Goal: Information Seeking & Learning: Find specific fact

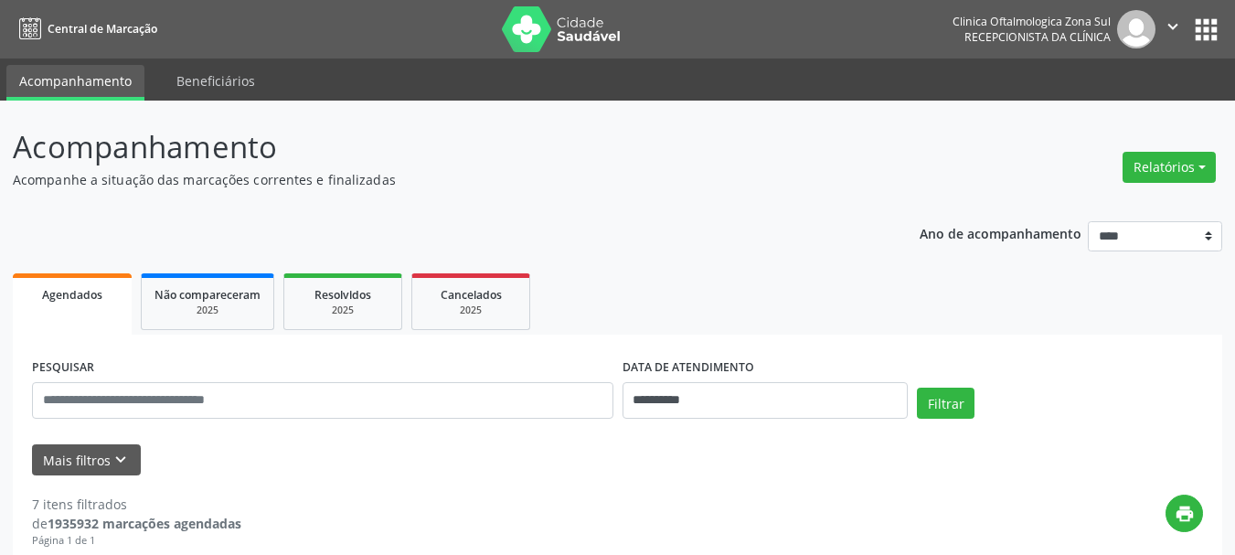
drag, startPoint x: 735, startPoint y: 358, endPoint x: 735, endPoint y: 387, distance: 29.3
click at [735, 360] on label "DATA DE ATENDIMENTO" at bounding box center [689, 368] width 132 height 28
click at [735, 387] on input "**********" at bounding box center [766, 400] width 286 height 37
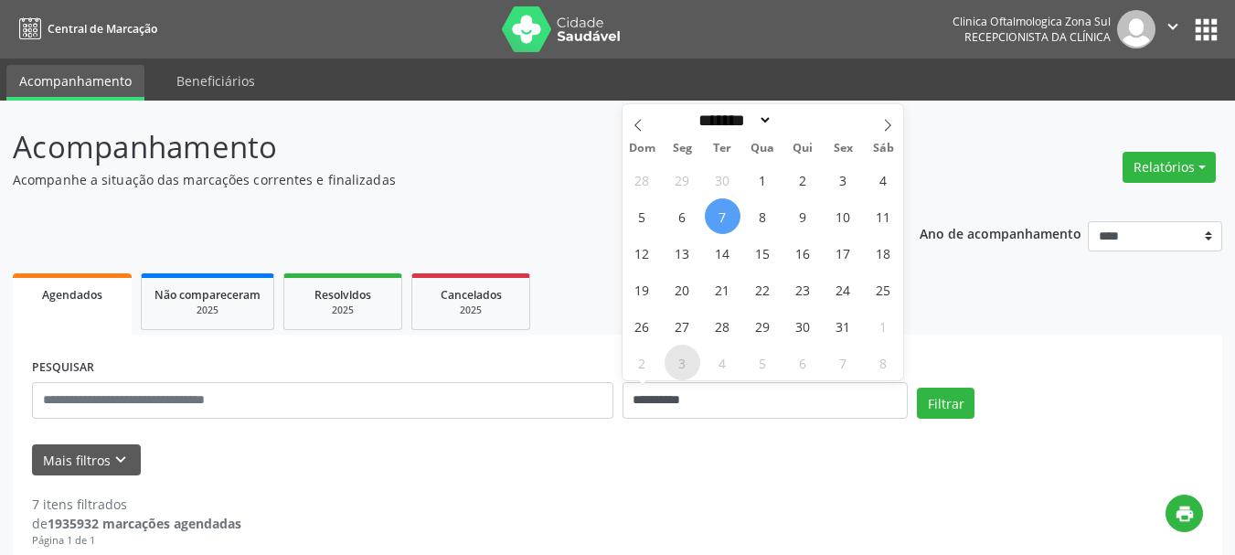
click at [690, 354] on span "3" at bounding box center [683, 363] width 36 height 36
type input "**********"
click at [690, 354] on span "3" at bounding box center [683, 363] width 36 height 36
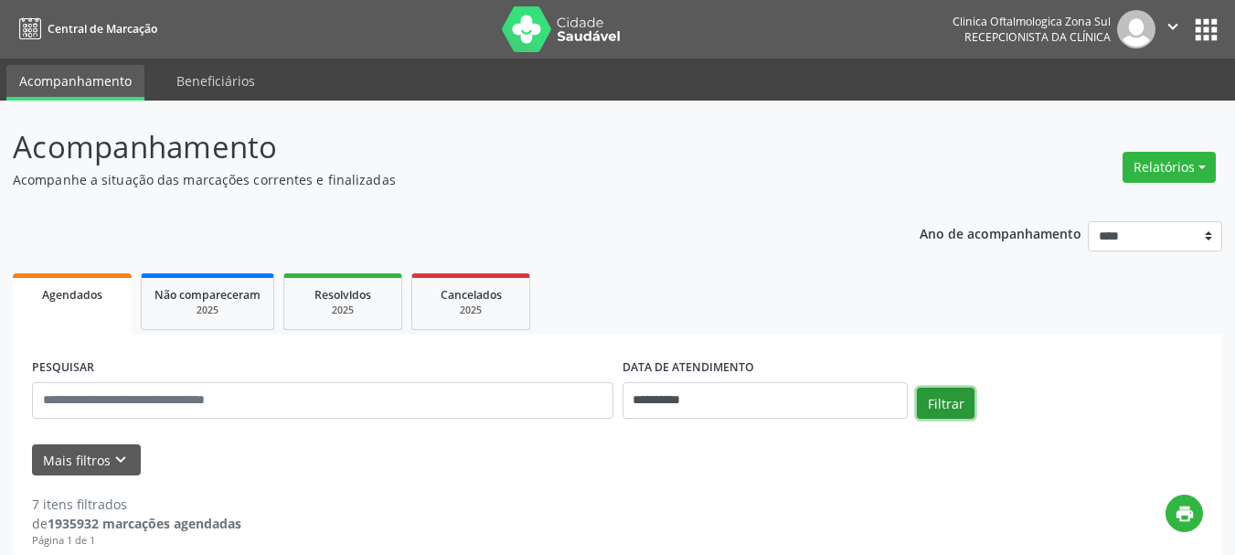
click at [954, 400] on button "Filtrar" at bounding box center [946, 403] width 58 height 31
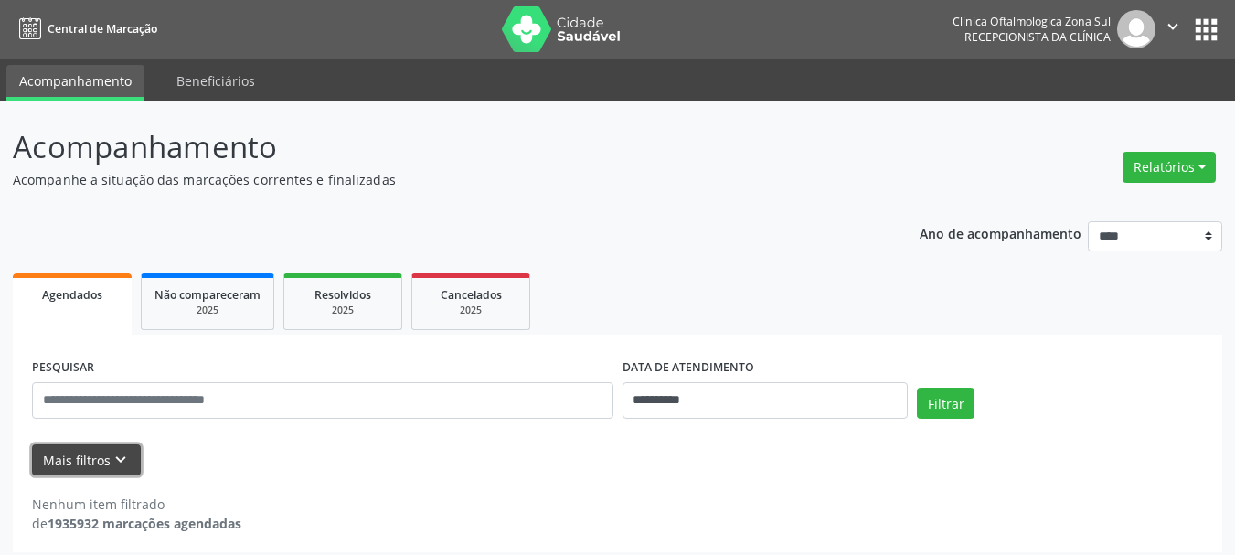
drag, startPoint x: 46, startPoint y: 461, endPoint x: 150, endPoint y: 462, distance: 104.2
click at [47, 461] on button "Mais filtros keyboard_arrow_down" at bounding box center [86, 460] width 109 height 32
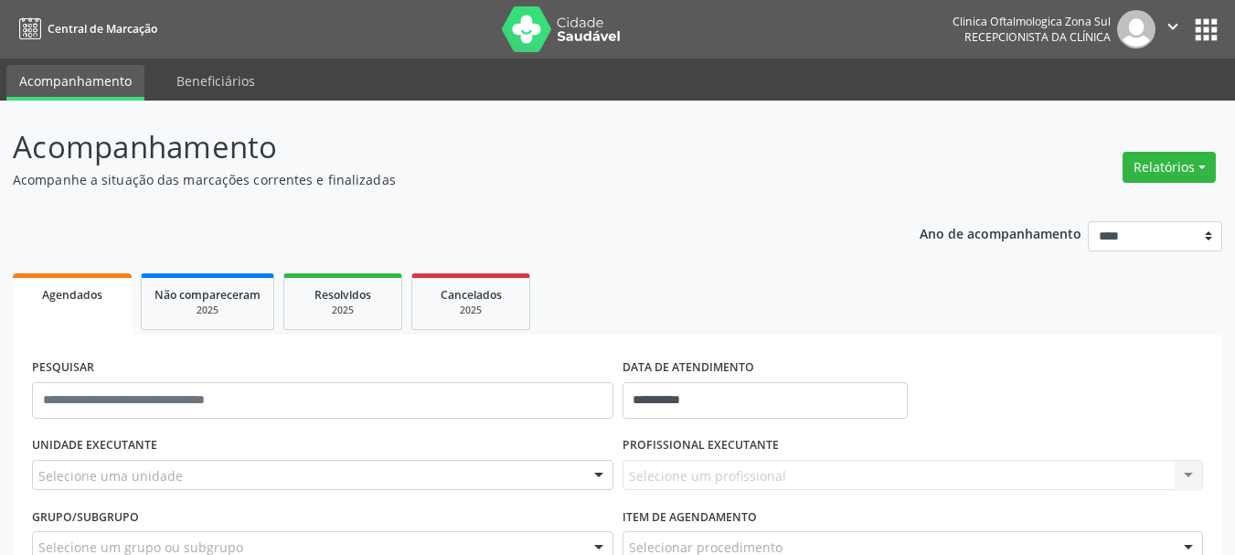
click at [159, 455] on div "UNIDADE EXECUTANTE Selecione uma unidade Todos as unidades Clinica Oftalmologic…" at bounding box center [322, 467] width 591 height 71
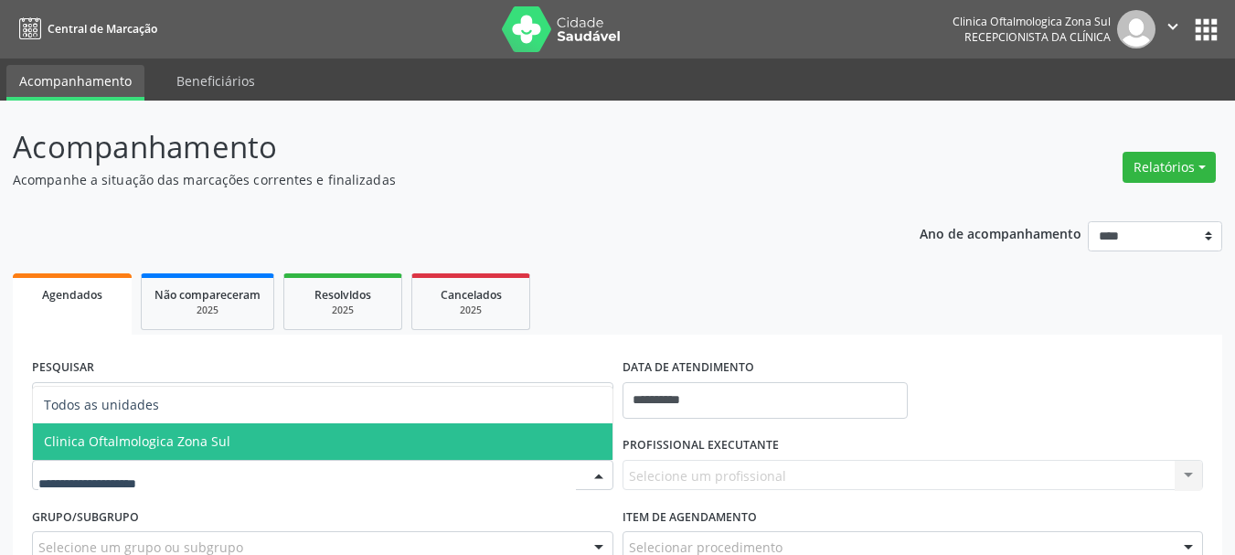
click at [180, 456] on span "Clinica Oftalmologica Zona Sul" at bounding box center [323, 441] width 580 height 37
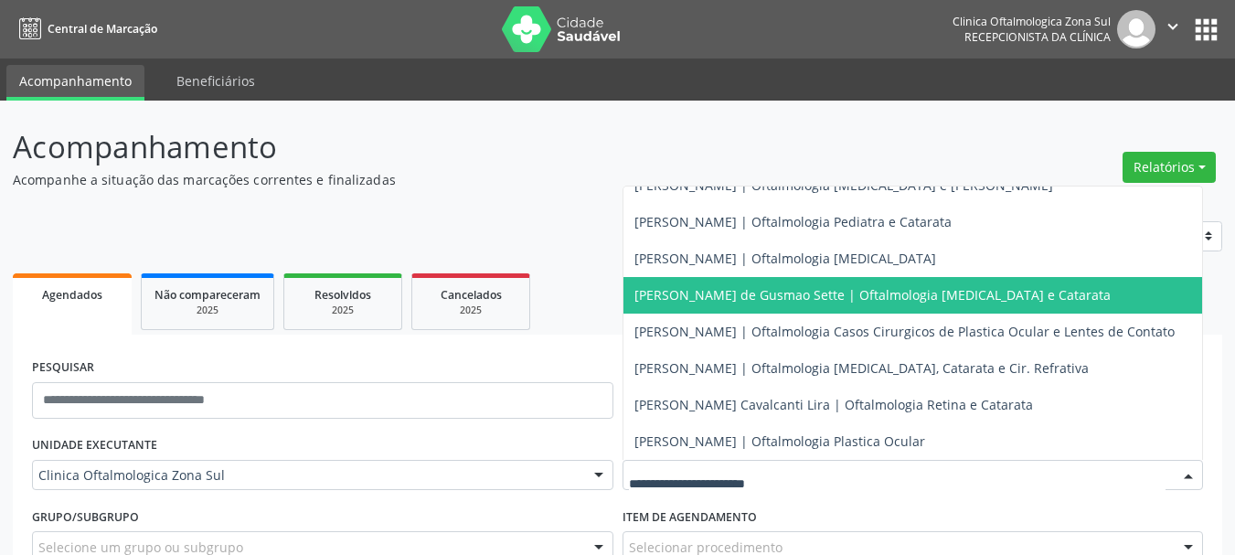
scroll to position [179, 0]
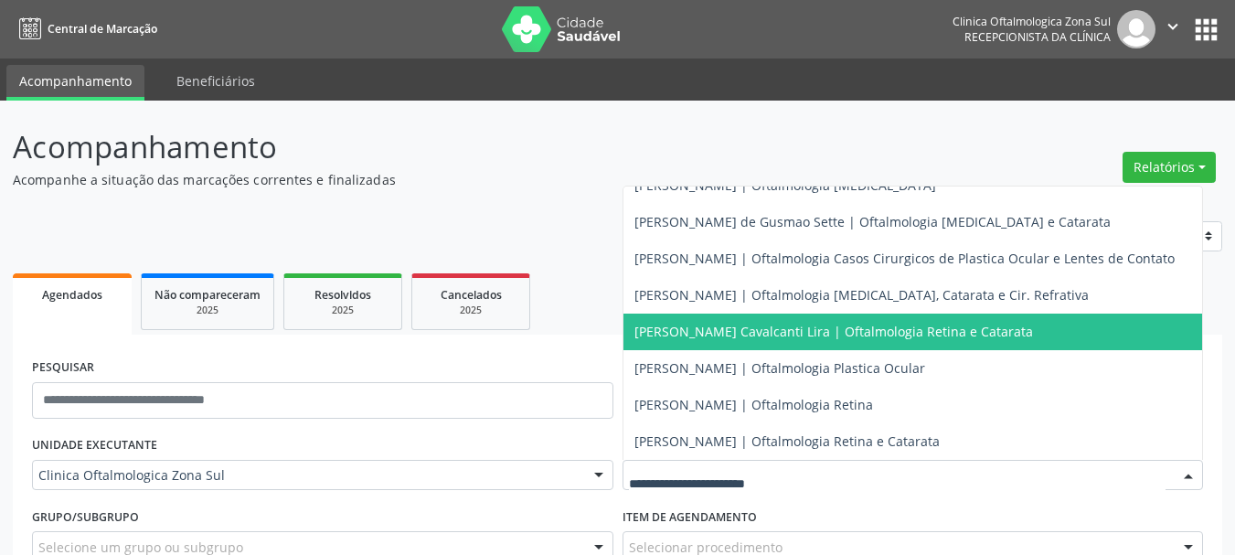
click at [667, 323] on span "[PERSON_NAME] Cavalcanti Lira | Oftalmologia Retina e Catarata" at bounding box center [834, 331] width 399 height 17
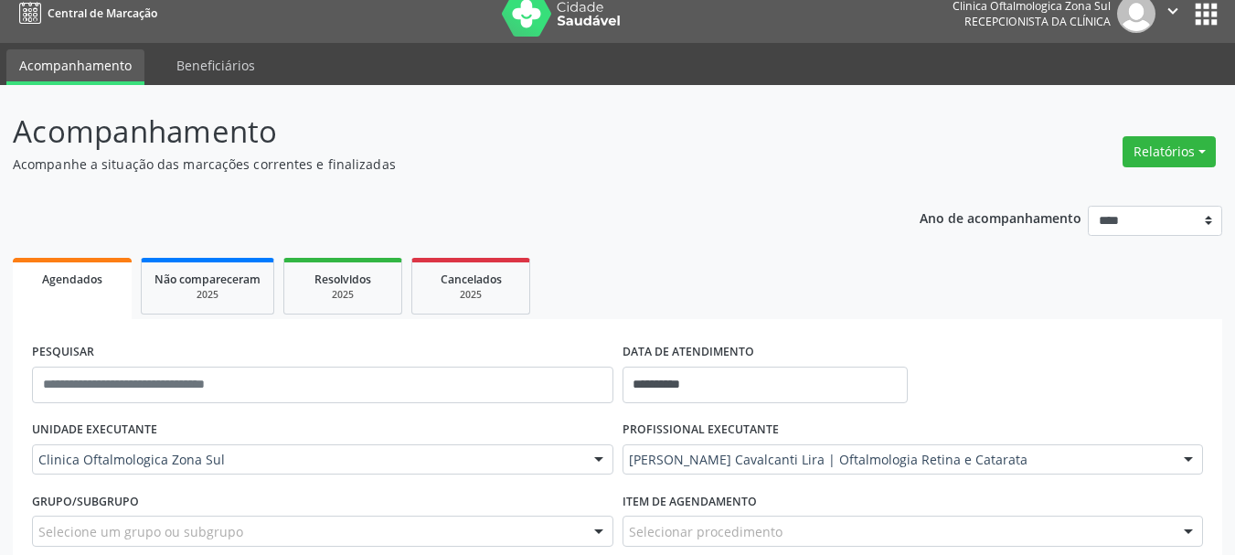
scroll to position [183, 0]
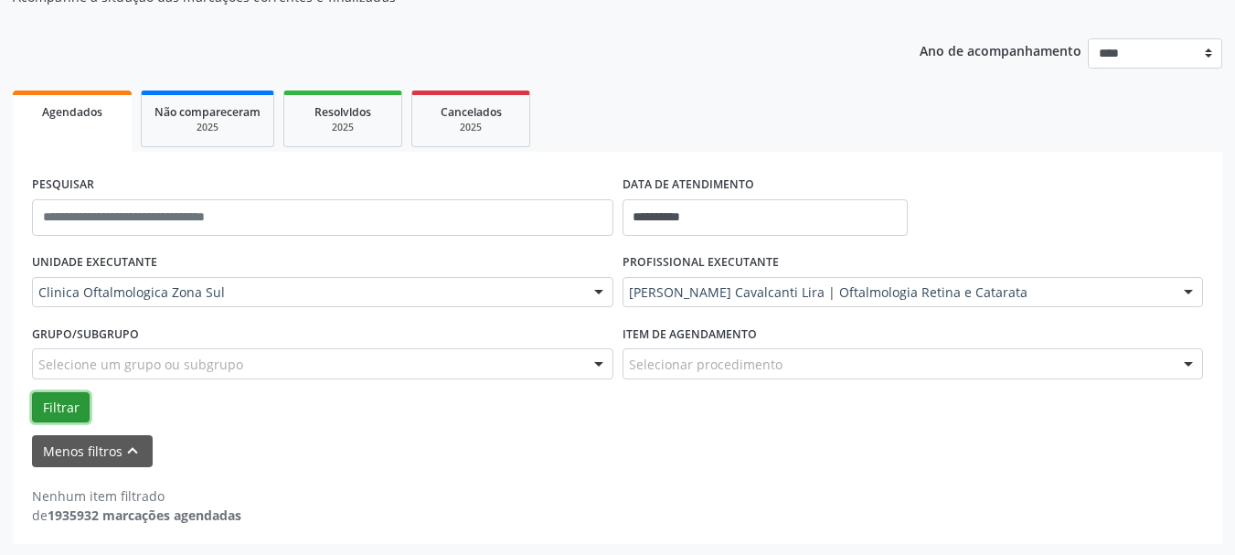
click at [59, 399] on button "Filtrar" at bounding box center [61, 407] width 58 height 31
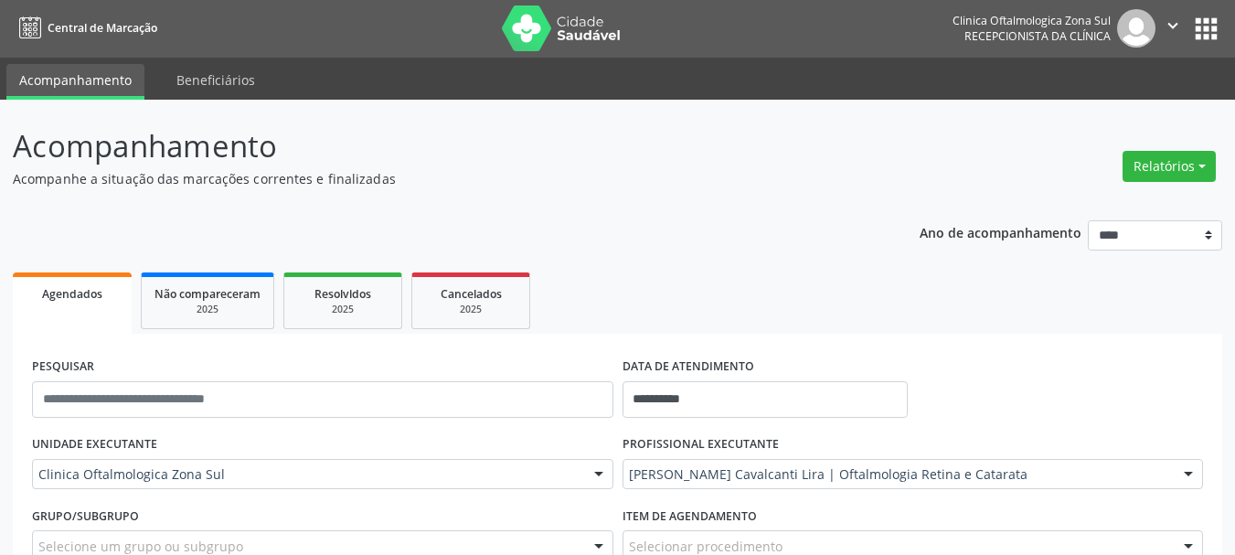
scroll to position [0, 0]
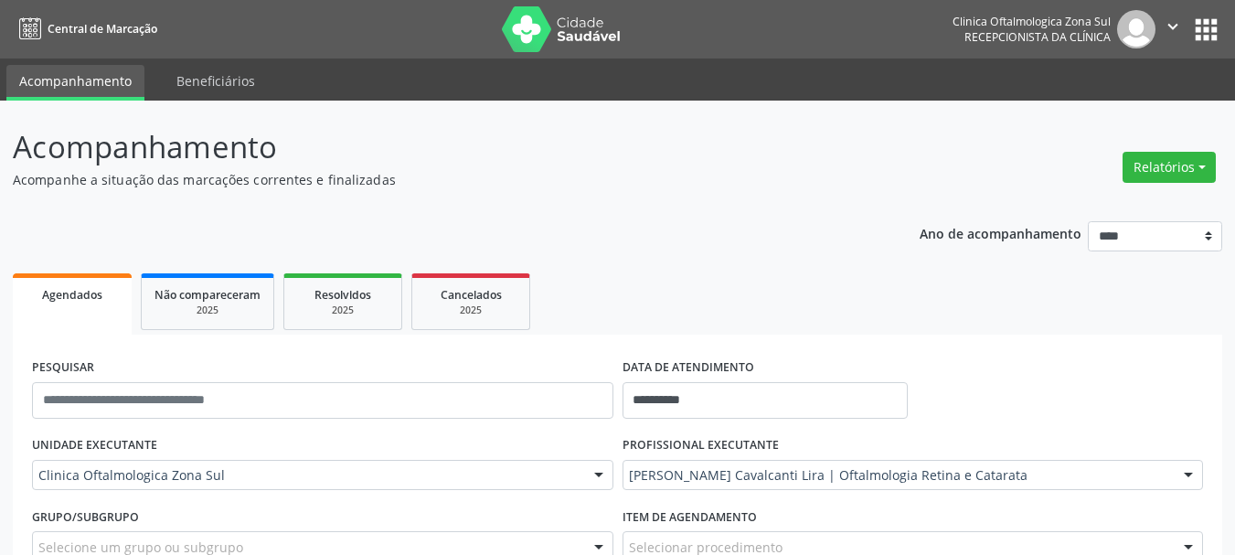
click at [548, 48] on img at bounding box center [561, 29] width 119 height 46
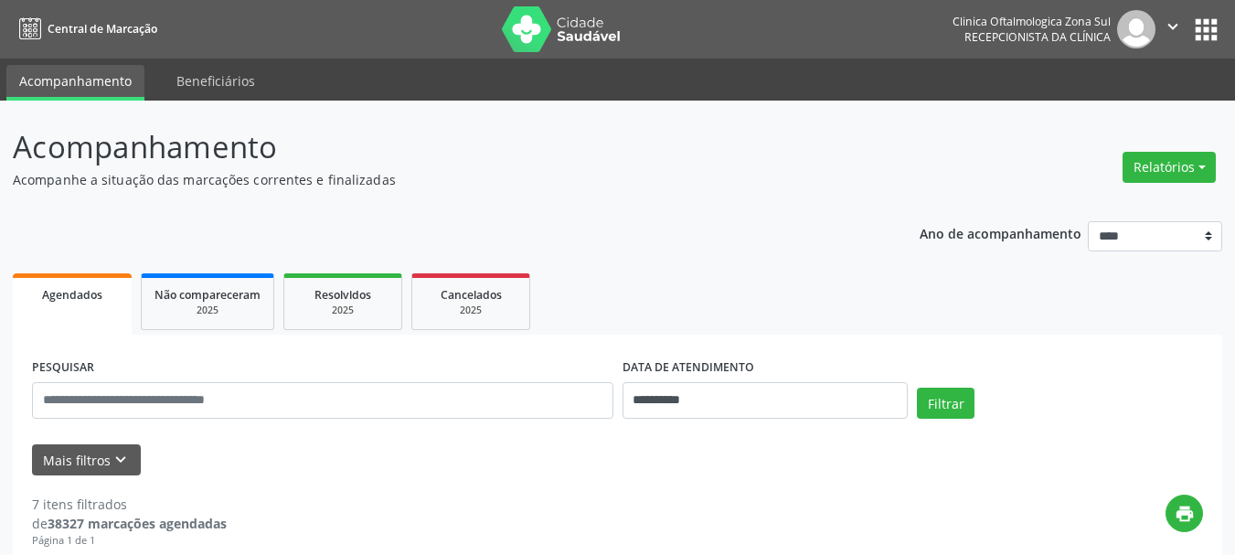
click at [560, 45] on img at bounding box center [561, 29] width 119 height 46
click at [548, 56] on nav "Central de Marcação Clinica Oftalmologica Zona Sul Recepcionista da clínica  C…" at bounding box center [617, 29] width 1235 height 59
click at [548, 42] on img at bounding box center [561, 29] width 119 height 46
click at [687, 159] on p "Acompanhamento" at bounding box center [436, 147] width 847 height 46
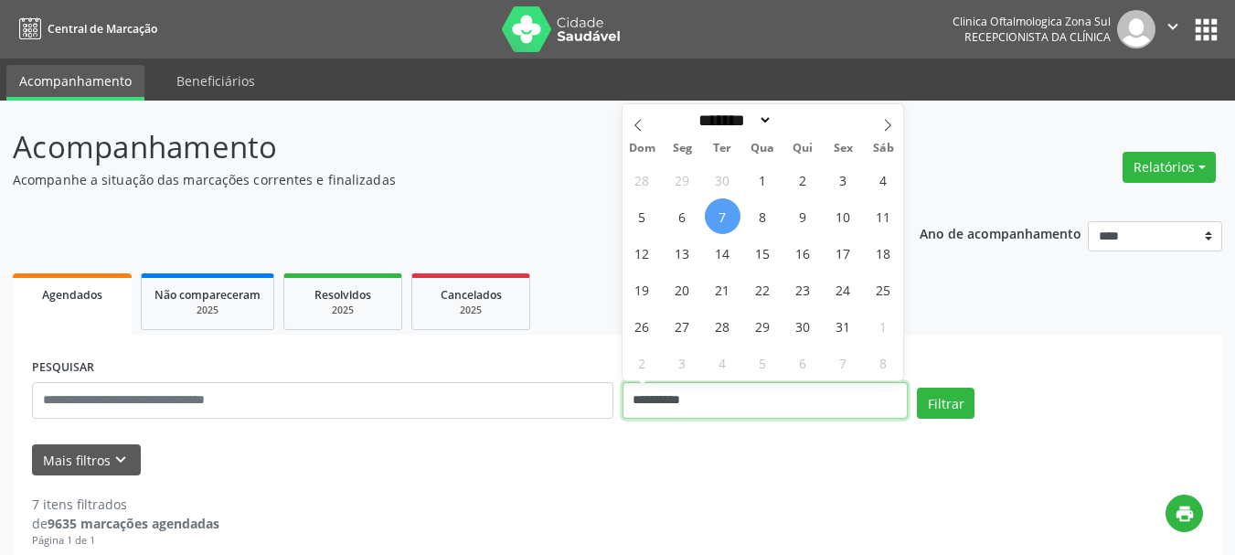
click at [773, 411] on input "**********" at bounding box center [766, 400] width 286 height 37
click at [887, 124] on icon at bounding box center [887, 125] width 13 height 13
click at [646, 127] on span at bounding box center [638, 119] width 31 height 31
select select "*"
click at [838, 293] on span "24" at bounding box center [844, 290] width 36 height 36
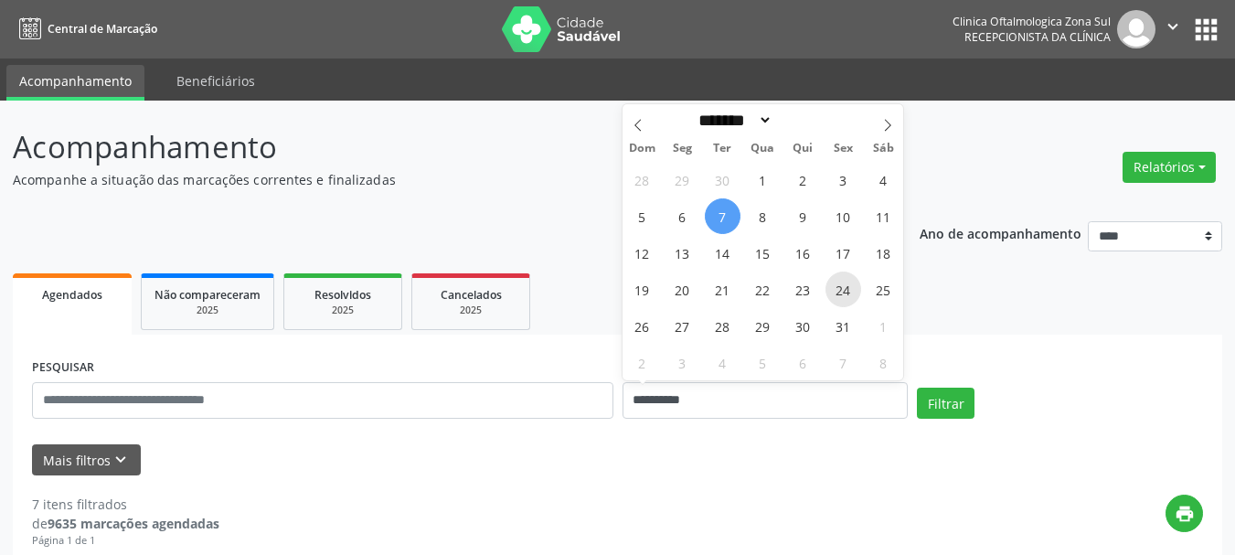
type input "**********"
click at [838, 293] on span "24" at bounding box center [844, 290] width 36 height 36
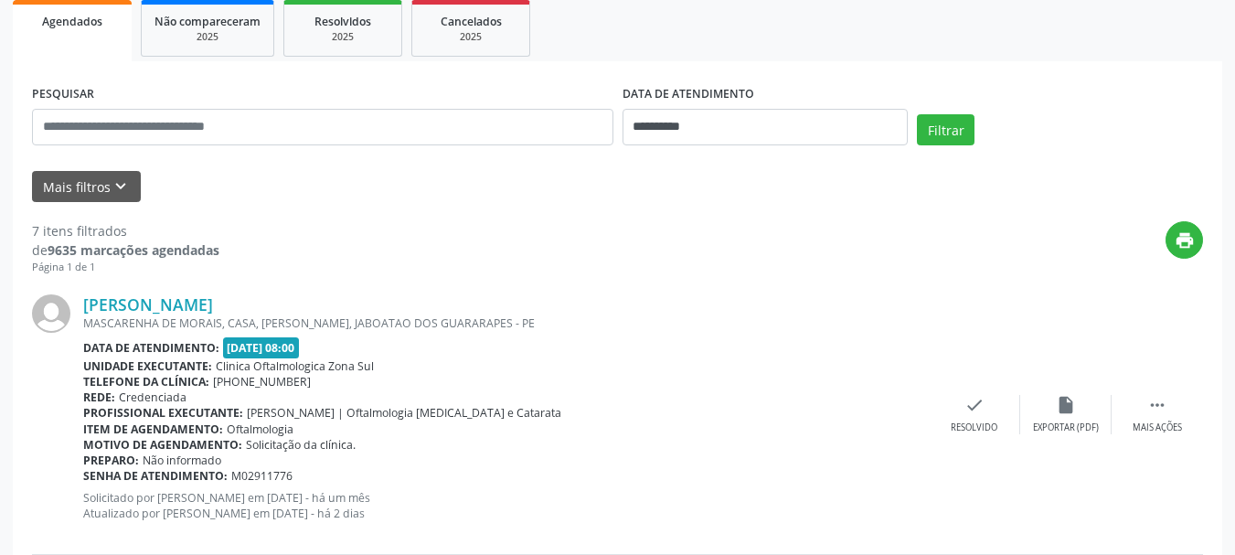
scroll to position [274, 0]
click at [109, 168] on form "**********" at bounding box center [617, 141] width 1171 height 122
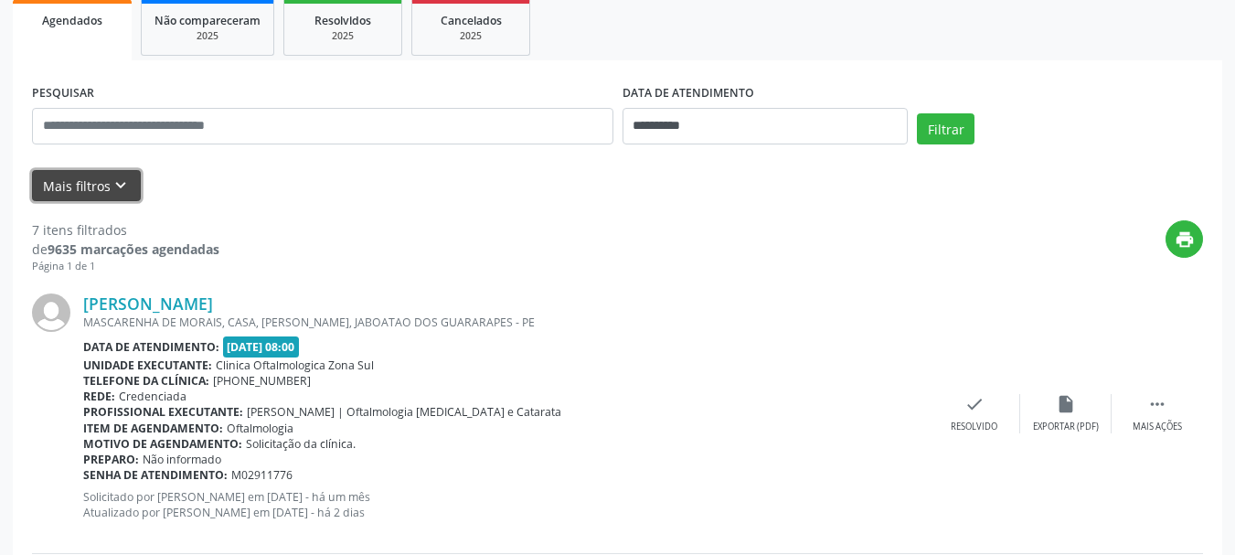
click at [111, 187] on icon "keyboard_arrow_down" at bounding box center [121, 186] width 20 height 20
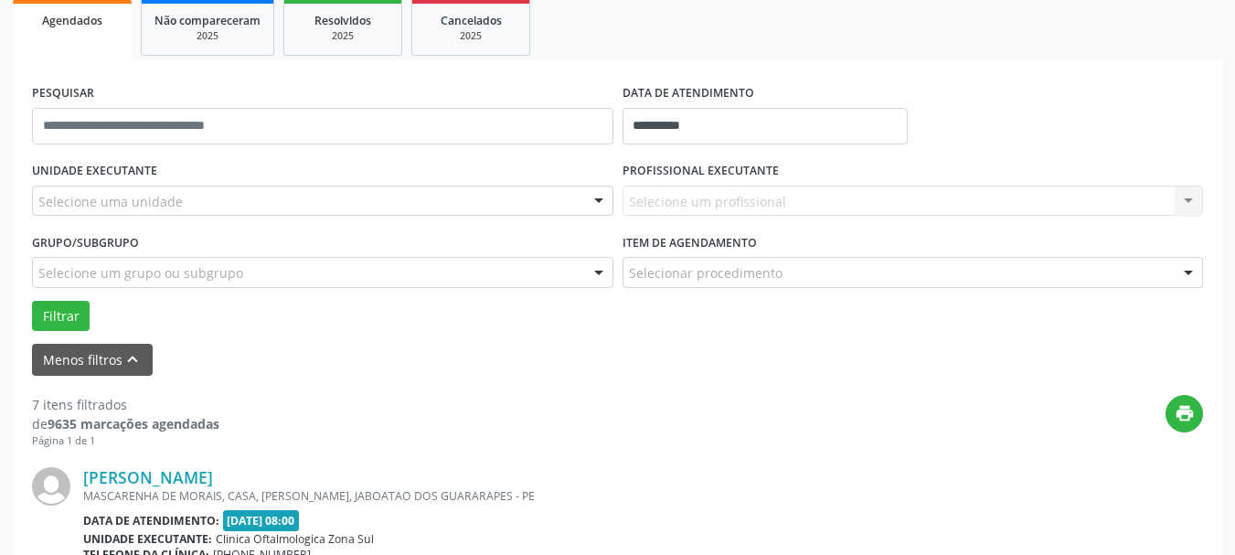
drag, startPoint x: 167, startPoint y: 225, endPoint x: 163, endPoint y: 187, distance: 38.7
click at [167, 224] on div "UNIDADE EXECUTANTE Selecione uma unidade Todos as unidades Clinica Oftalmologic…" at bounding box center [322, 192] width 591 height 71
click at [163, 187] on div "Selecione uma unidade" at bounding box center [323, 201] width 582 height 31
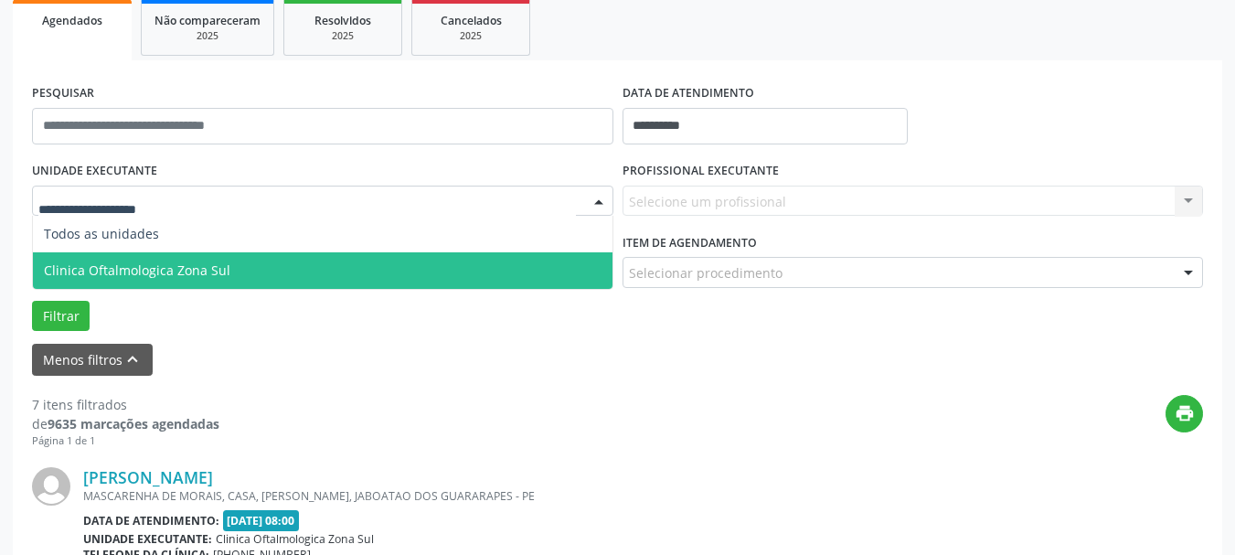
click at [206, 255] on span "Clinica Oftalmologica Zona Sul" at bounding box center [323, 270] width 580 height 37
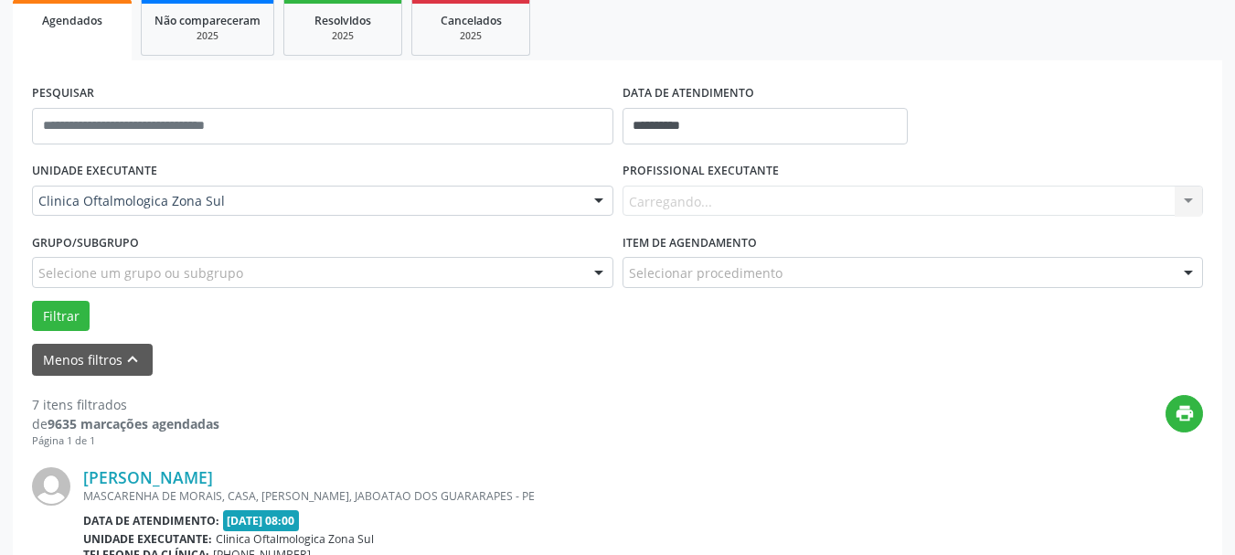
click at [731, 179] on label "PROFISSIONAL EXECUTANTE" at bounding box center [701, 171] width 156 height 28
click at [740, 198] on div "Carregando... Nenhum resultado encontrado para: " " Não há nenhuma opção para s…" at bounding box center [914, 201] width 582 height 31
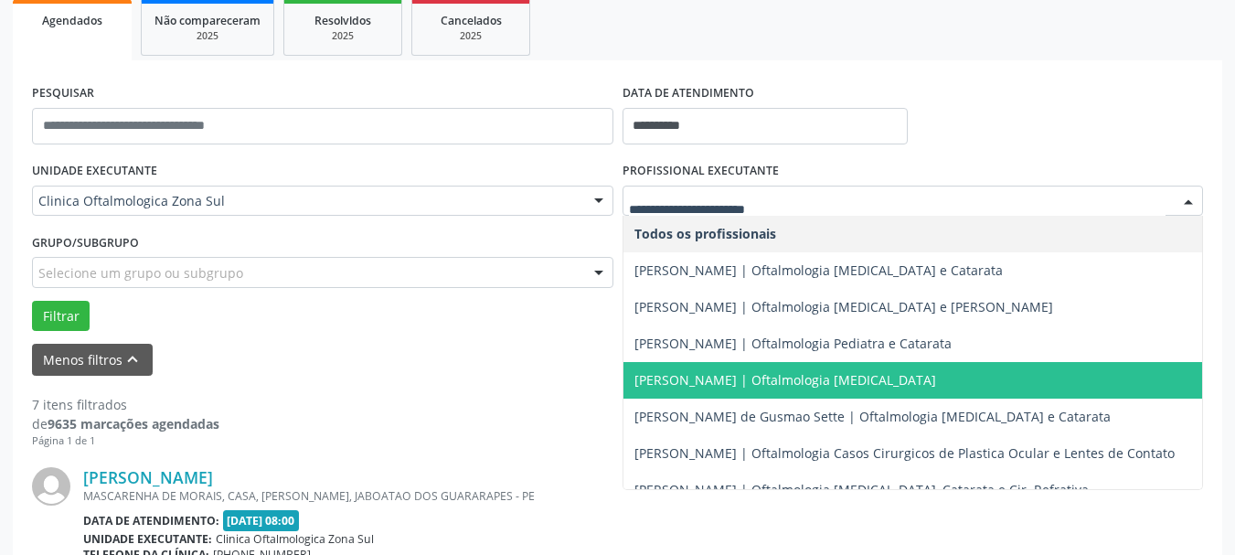
click at [709, 373] on span "Arthur Luis Frazao de Carvalho | Oftalmologia Glaucoma" at bounding box center [786, 379] width 302 height 17
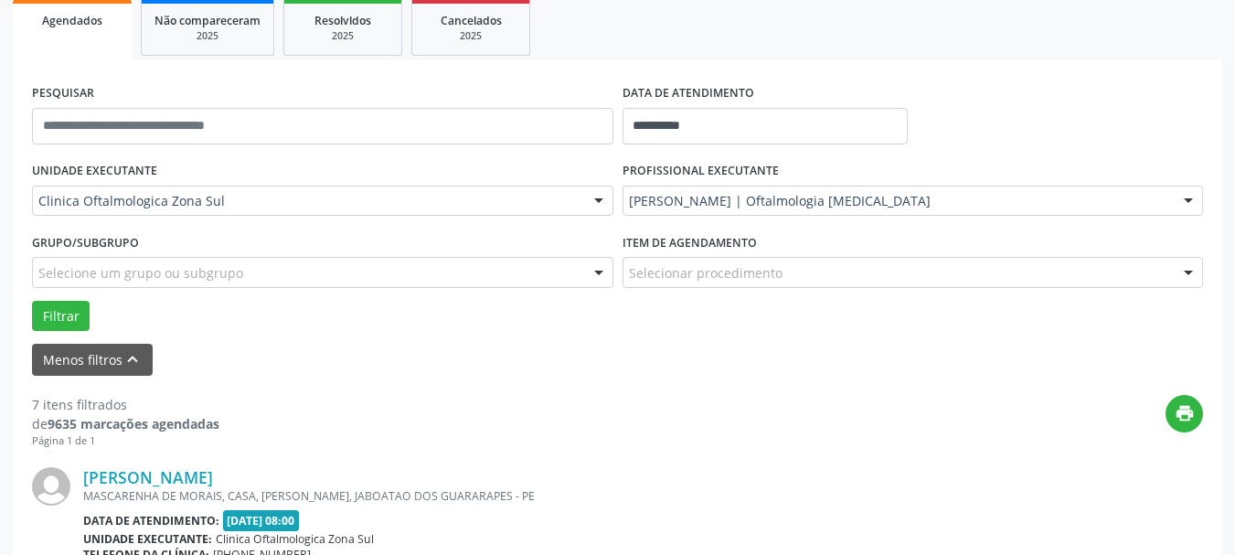
click at [709, 373] on form "**********" at bounding box center [617, 228] width 1171 height 296
click at [35, 324] on button "Filtrar" at bounding box center [61, 316] width 58 height 31
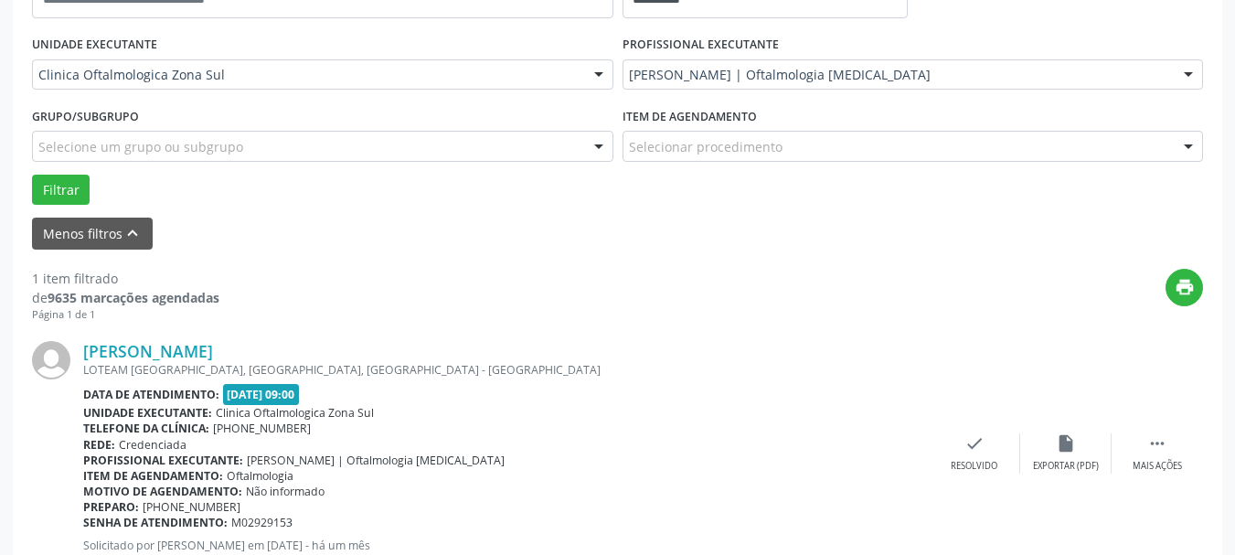
scroll to position [280, 0]
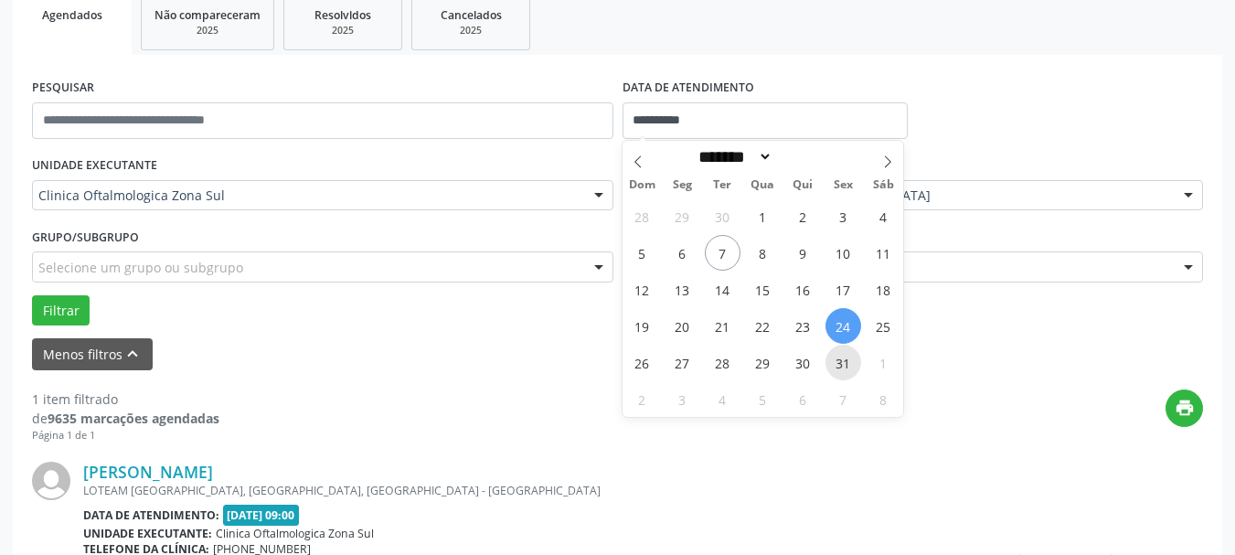
click at [835, 356] on span "31" at bounding box center [844, 363] width 36 height 36
type input "**********"
click at [835, 356] on span "31" at bounding box center [844, 363] width 36 height 36
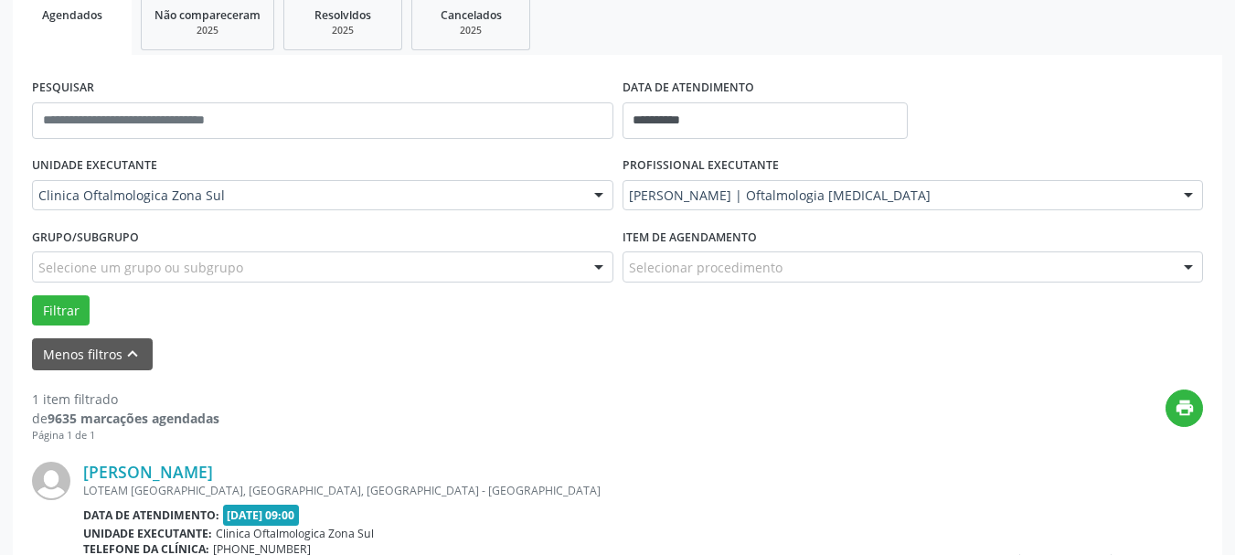
click at [89, 315] on div "Filtrar" at bounding box center [617, 310] width 1180 height 31
click at [85, 315] on button "Filtrar" at bounding box center [61, 310] width 58 height 31
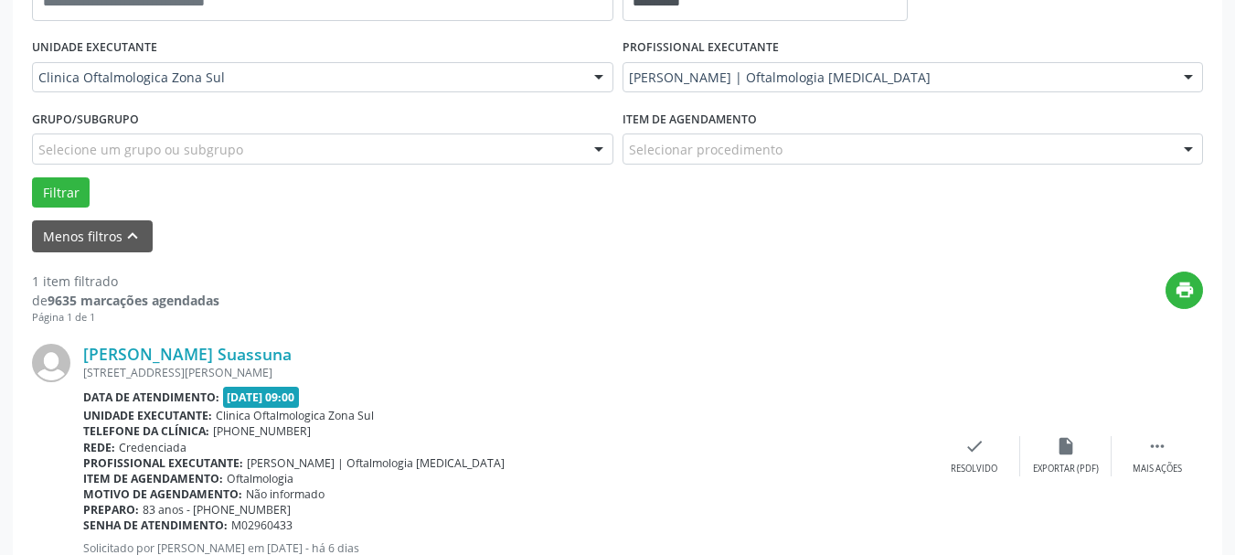
scroll to position [371, 0]
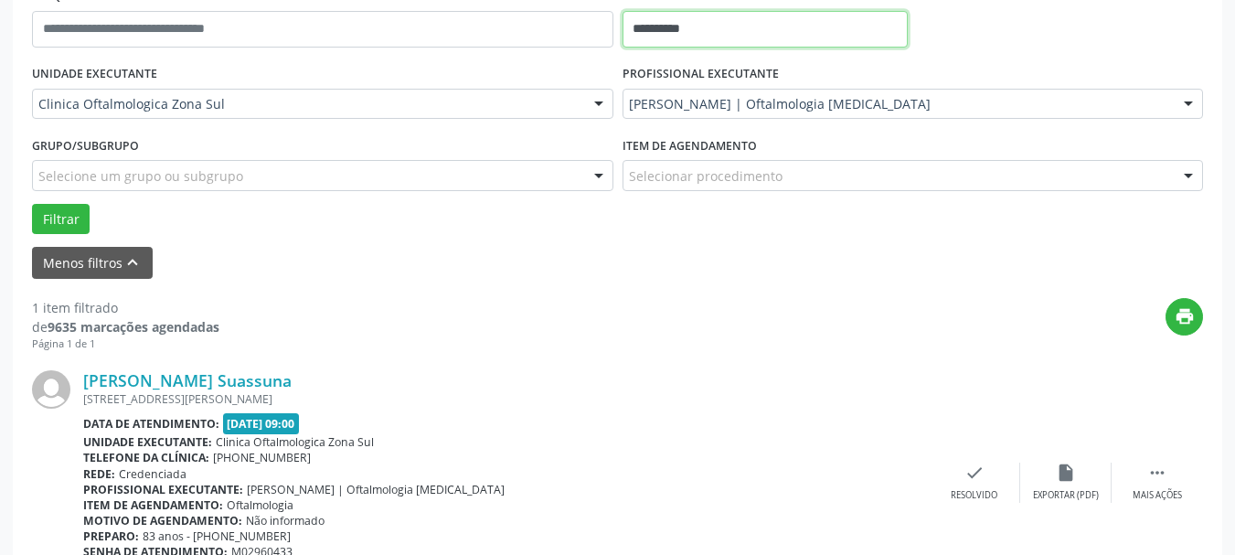
click at [688, 40] on input "**********" at bounding box center [766, 29] width 286 height 37
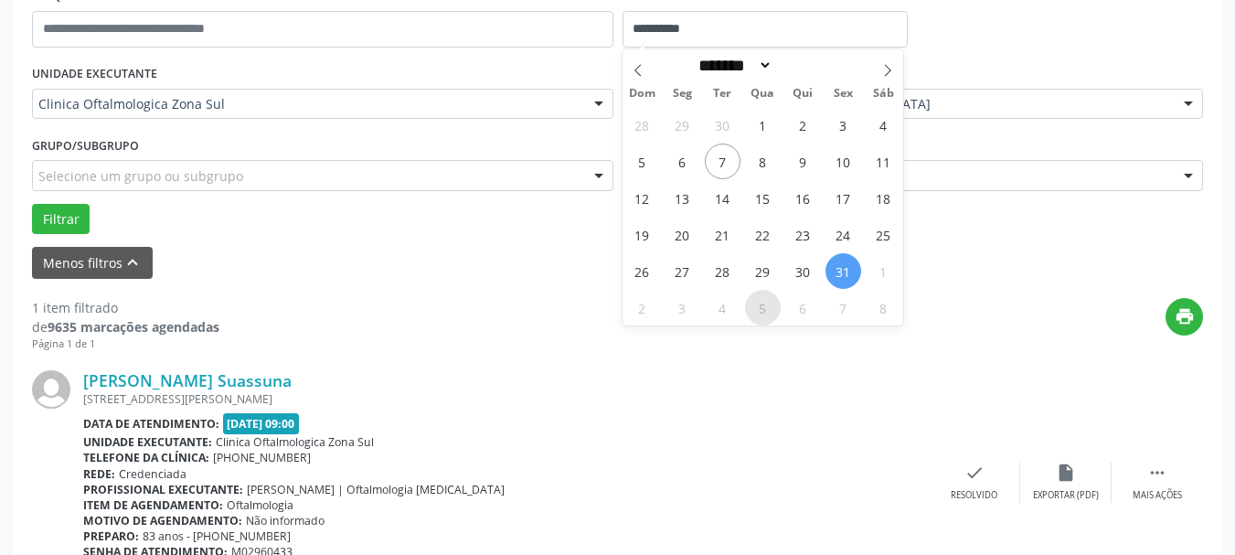
click at [757, 309] on span "5" at bounding box center [763, 308] width 36 height 36
type input "**********"
click at [757, 309] on span "5" at bounding box center [763, 308] width 36 height 36
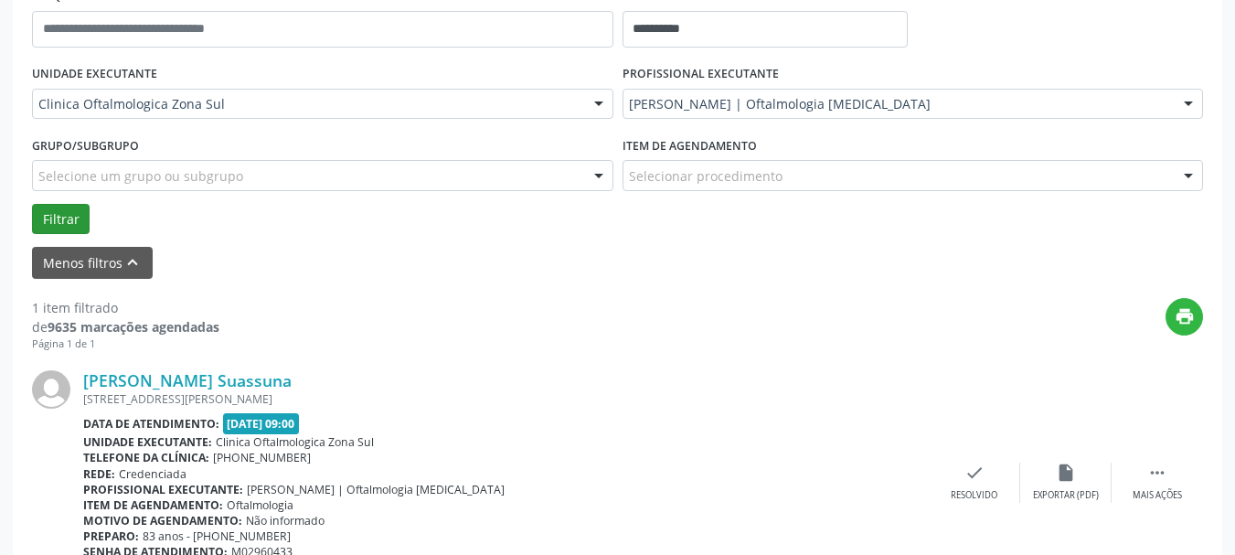
drag, startPoint x: 29, startPoint y: 210, endPoint x: 46, endPoint y: 208, distance: 16.7
click at [37, 208] on div "Filtrar" at bounding box center [617, 219] width 1180 height 31
click at [46, 208] on button "Filtrar" at bounding box center [61, 219] width 58 height 31
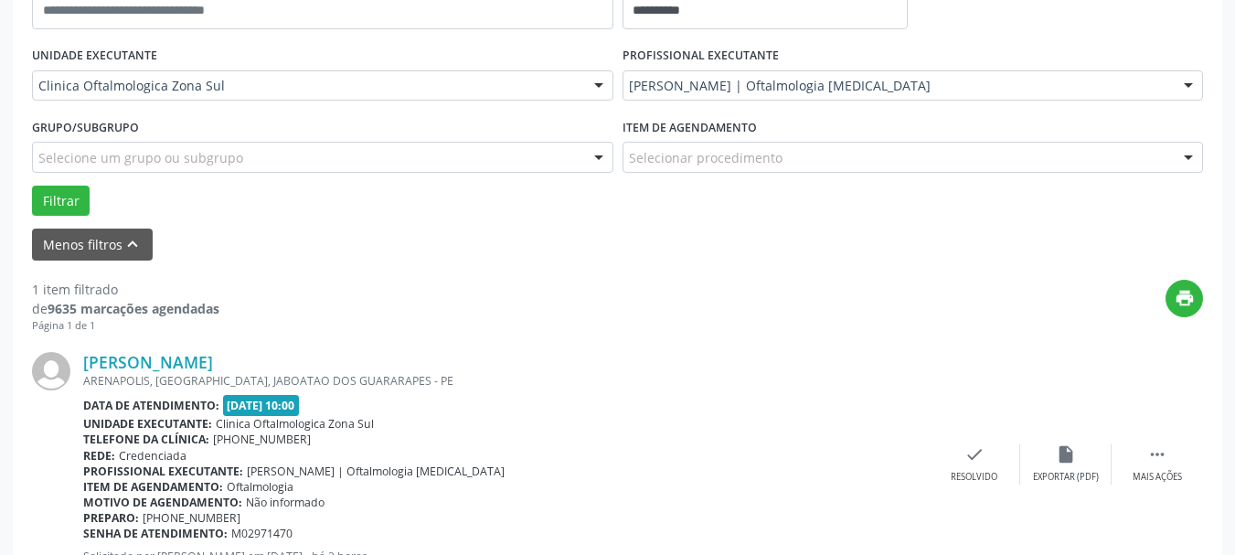
scroll to position [280, 0]
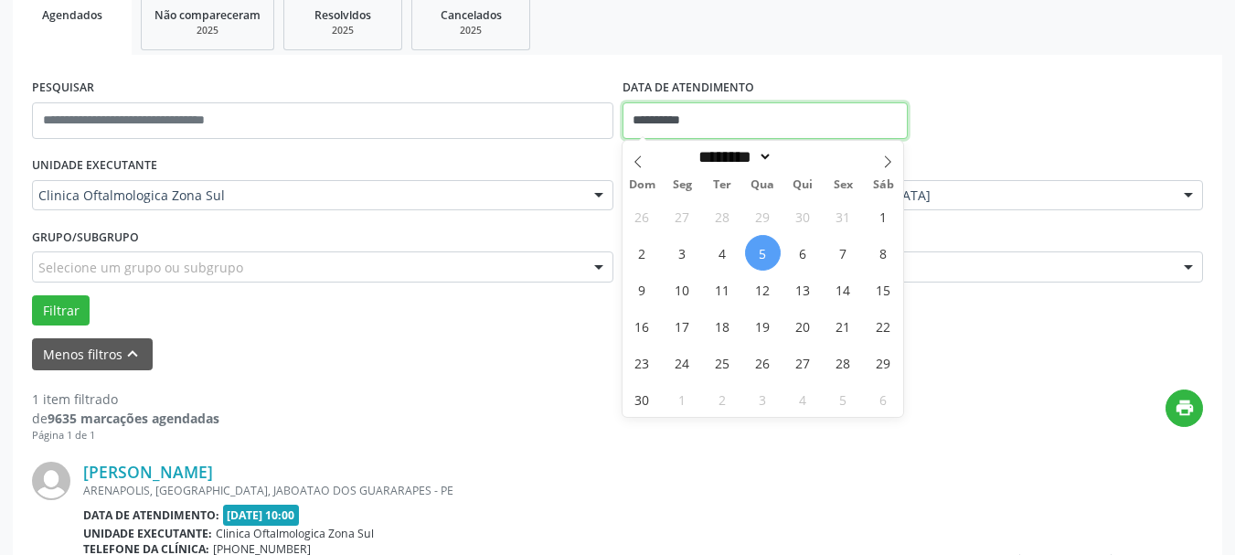
click at [733, 120] on input "**********" at bounding box center [766, 120] width 286 height 37
click at [853, 246] on span "7" at bounding box center [844, 253] width 36 height 36
type input "**********"
click at [853, 246] on span "7" at bounding box center [844, 253] width 36 height 36
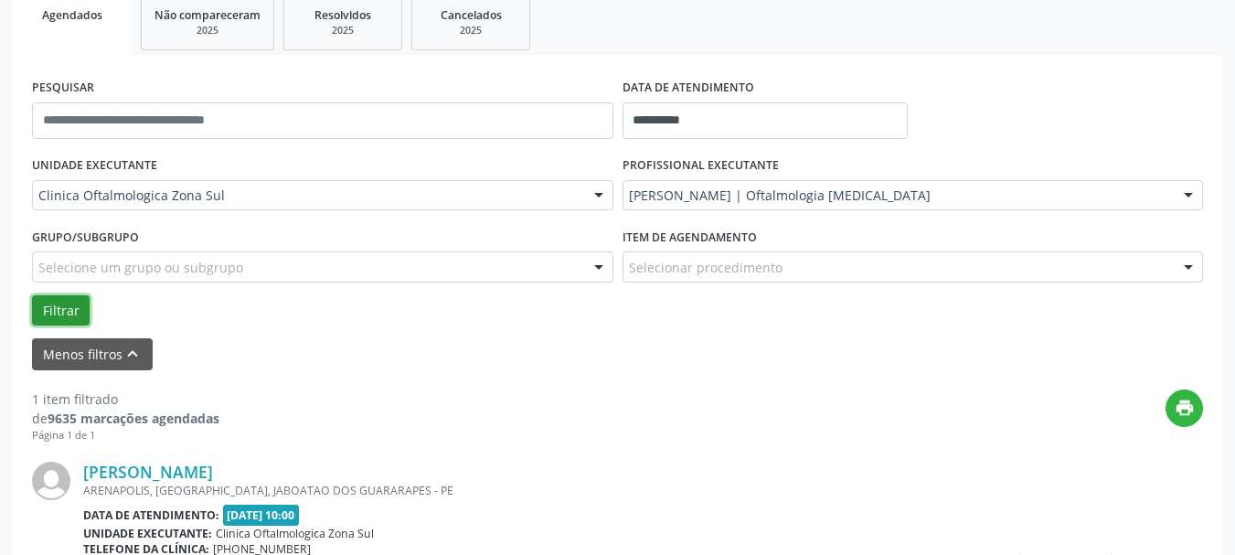
click at [71, 304] on button "Filtrar" at bounding box center [61, 310] width 58 height 31
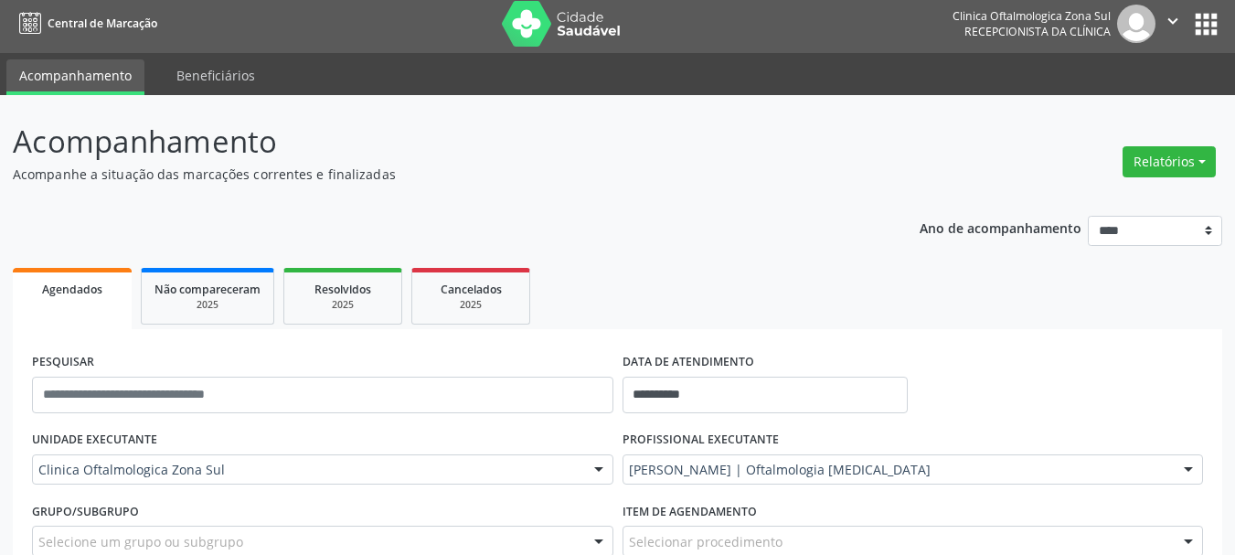
scroll to position [0, 0]
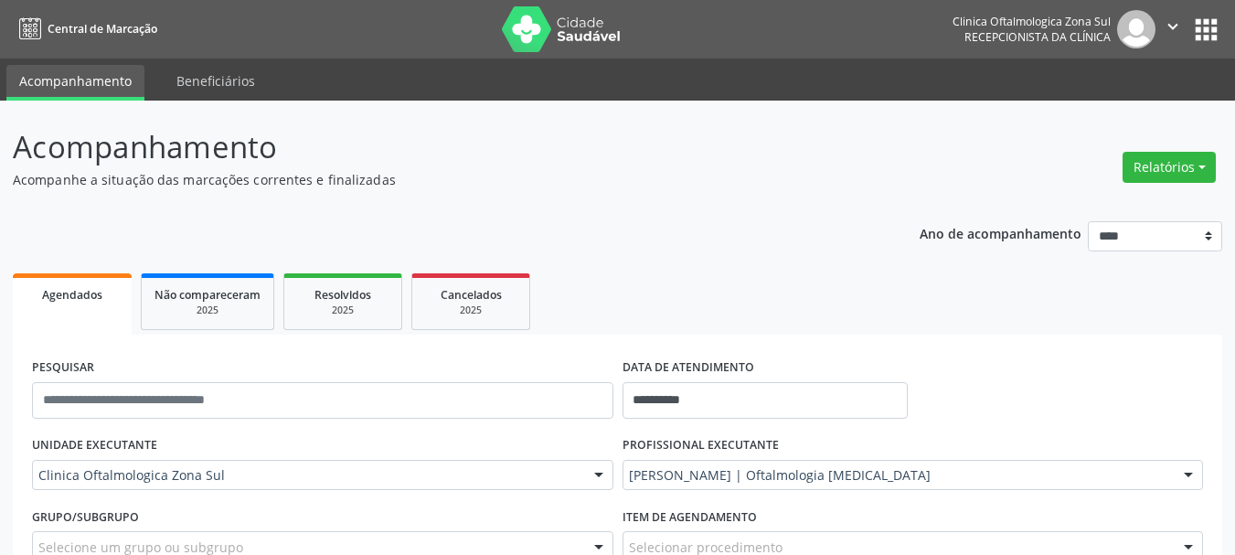
click at [1157, 24] on button "" at bounding box center [1173, 29] width 35 height 38
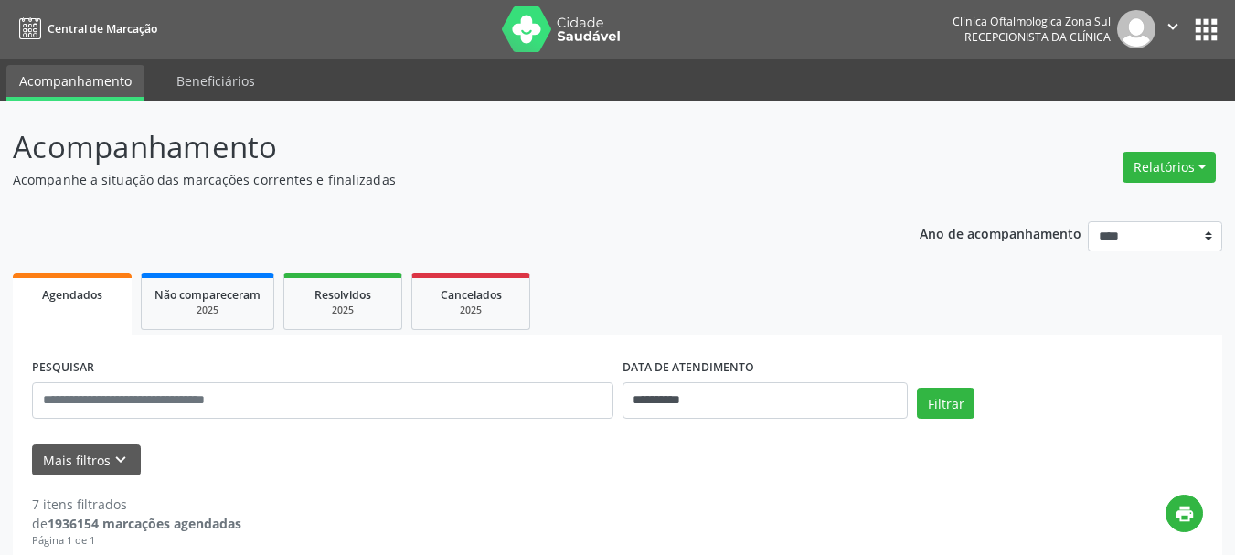
select select "*"
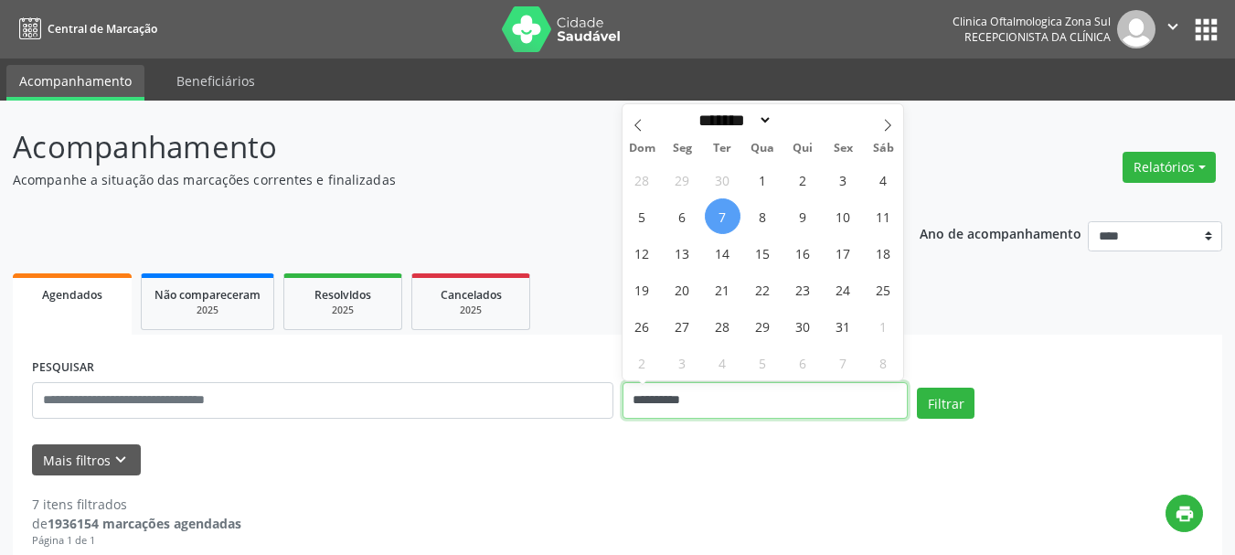
click at [756, 395] on input "**********" at bounding box center [766, 400] width 286 height 37
click at [749, 212] on span "8" at bounding box center [763, 216] width 36 height 36
type input "**********"
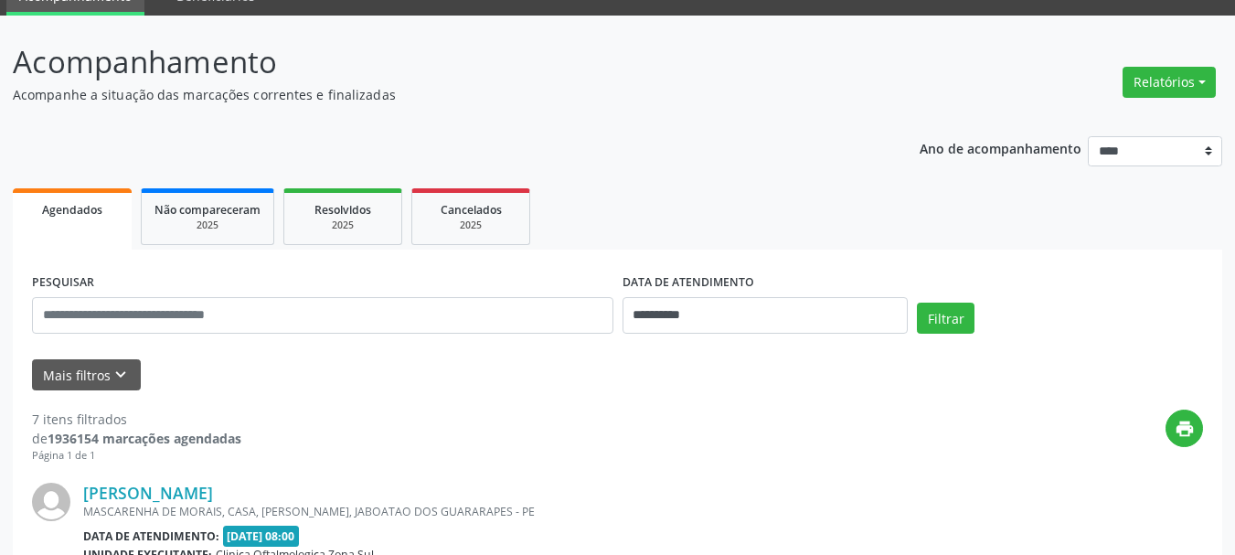
scroll to position [183, 0]
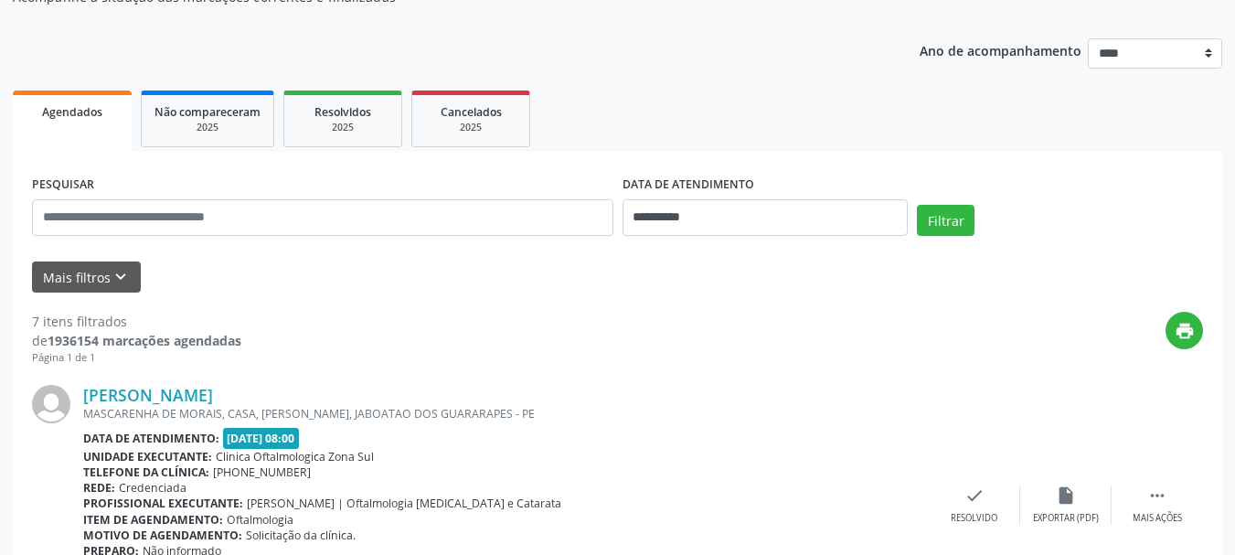
click at [980, 219] on div "Filtrar" at bounding box center [1060, 227] width 295 height 44
click at [945, 219] on button "Filtrar" at bounding box center [946, 220] width 58 height 31
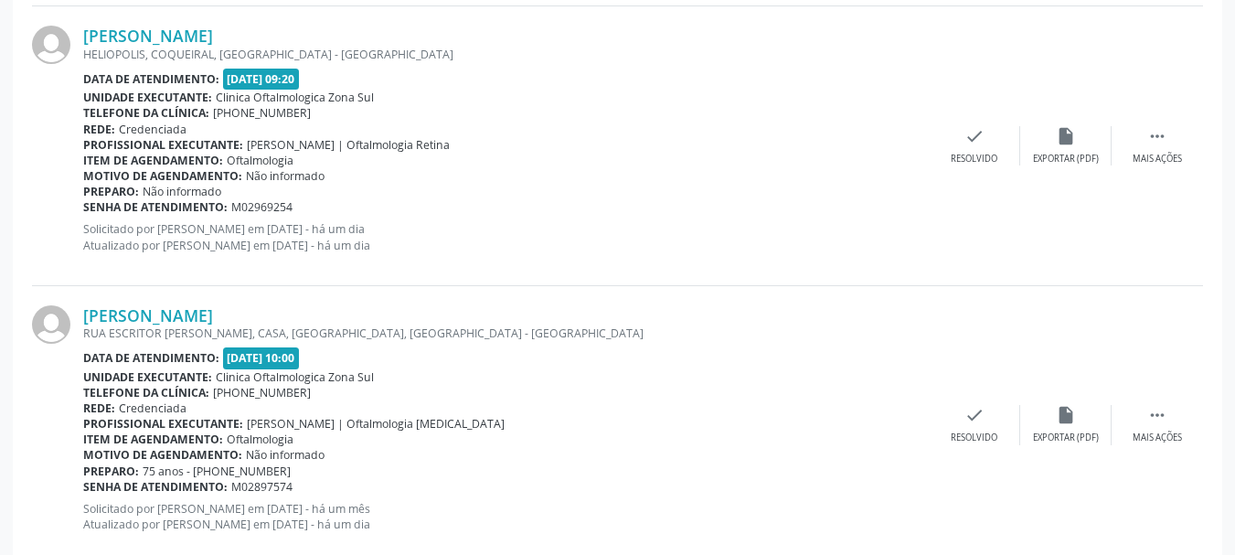
scroll to position [1372, 0]
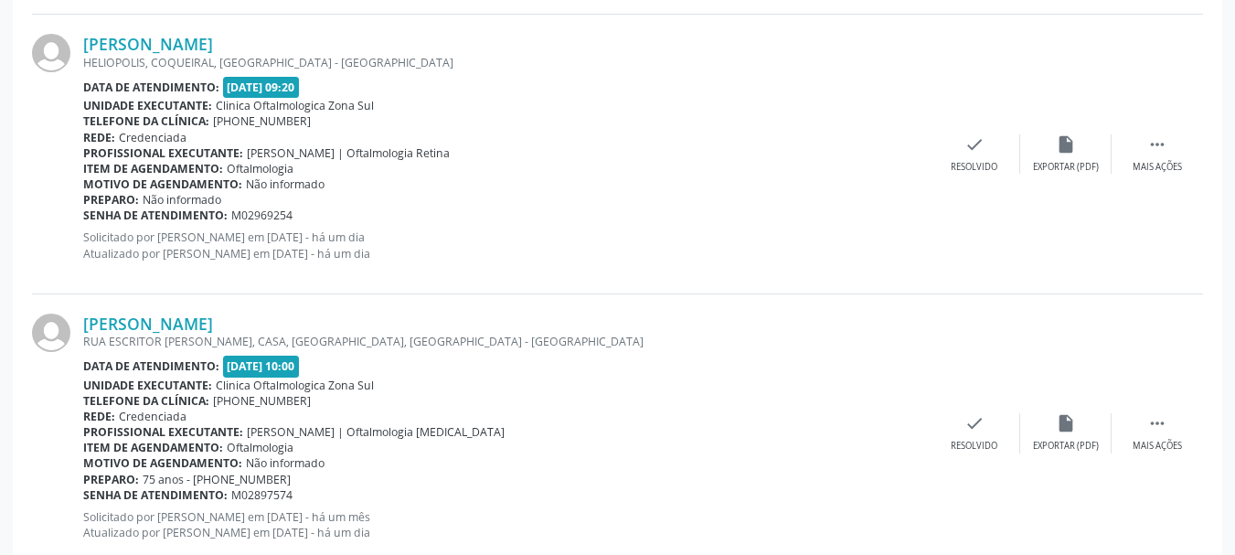
drag, startPoint x: 68, startPoint y: 36, endPoint x: 304, endPoint y: 39, distance: 235.9
click at [304, 39] on div "Marcos Jose Lacerda HELIOPOLIS, COQUEIRAL, RECIFE - PE Data de atendimento: 08/…" at bounding box center [617, 154] width 1171 height 279
copy div "Marcos Jose Lacerda"
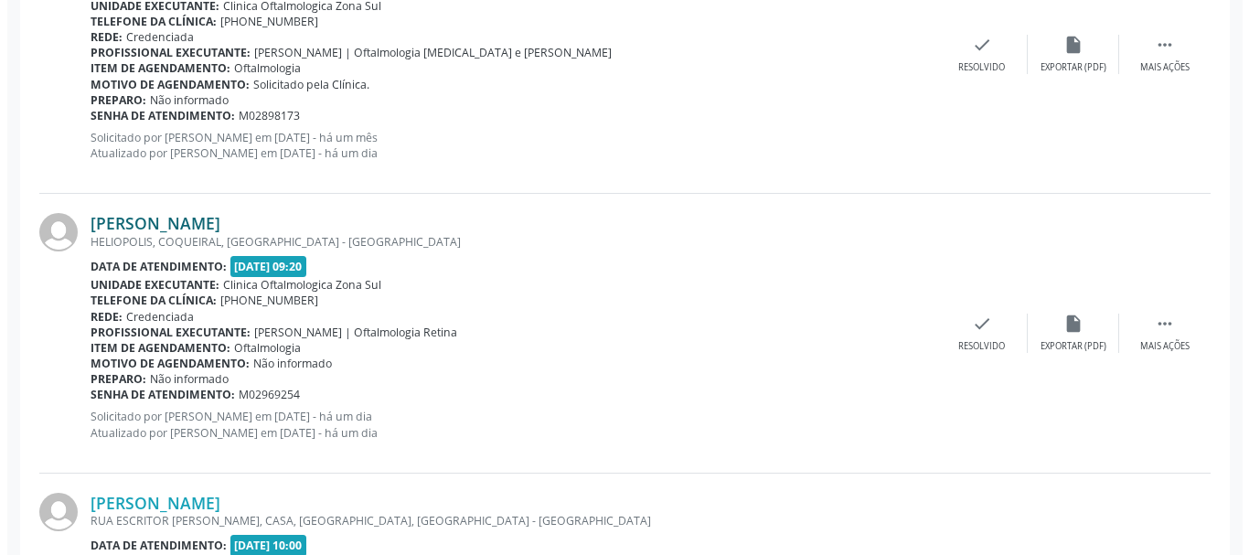
scroll to position [1189, 0]
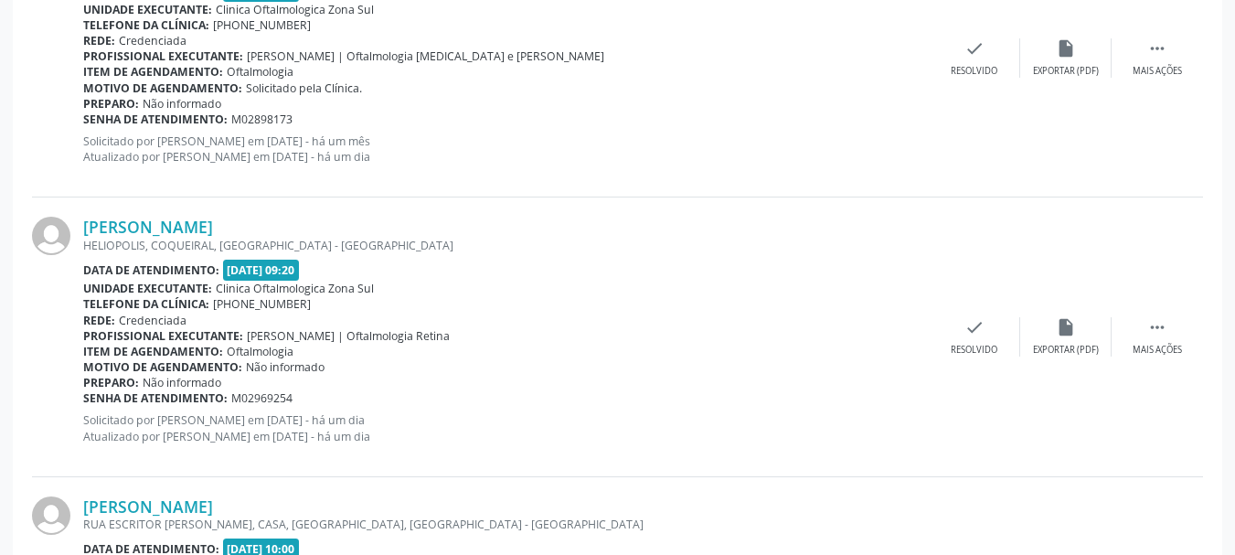
click at [167, 239] on div "HELIOPOLIS, COQUEIRAL, RECIFE - PE" at bounding box center [506, 246] width 846 height 16
click at [150, 223] on link "Marcos Jose Lacerda" at bounding box center [148, 227] width 130 height 20
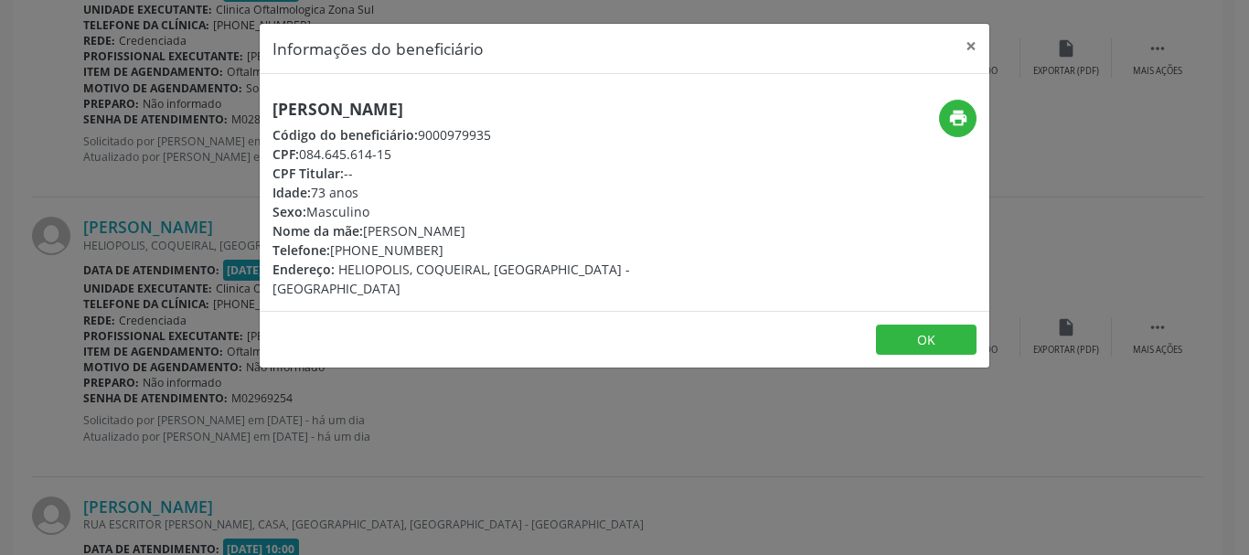
copy div "084.645.614-15"
drag, startPoint x: 305, startPoint y: 151, endPoint x: 407, endPoint y: 150, distance: 101.5
click at [407, 150] on div "CPF: 084.645.614-15" at bounding box center [502, 153] width 461 height 19
copy div "084.645.614-15"
drag, startPoint x: 335, startPoint y: 248, endPoint x: 448, endPoint y: 249, distance: 113.4
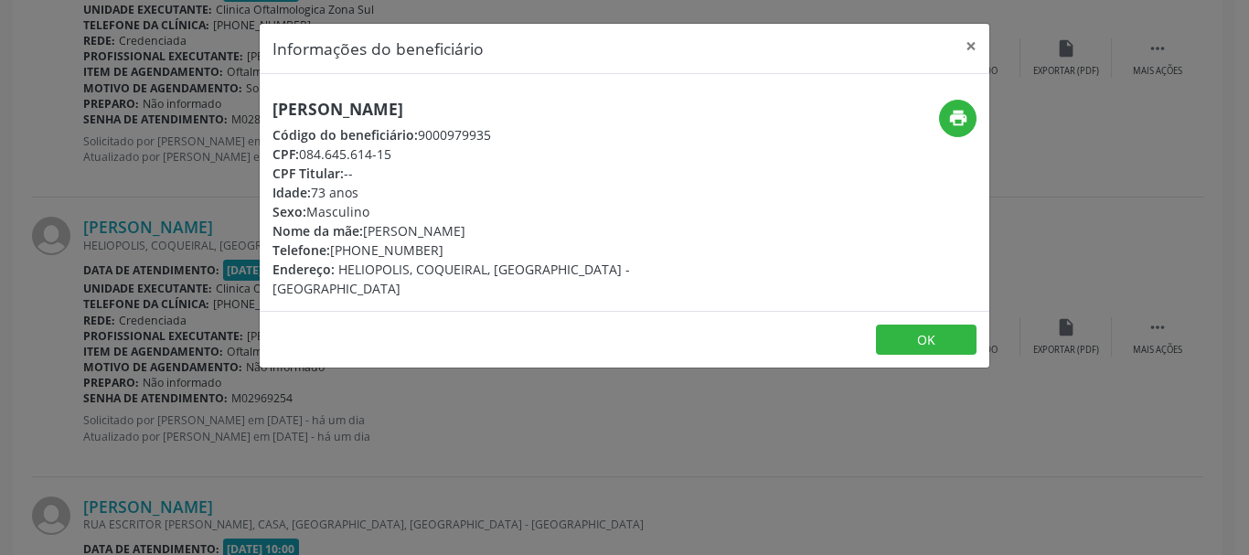
click at [448, 249] on div "Telefone: (81) 98617-5863" at bounding box center [502, 249] width 461 height 19
copy div "(81) 98617-5863"
copy div "Nome da mãe:"
drag, startPoint x: 365, startPoint y: 233, endPoint x: 538, endPoint y: 212, distance: 174.1
click at [538, 212] on div "Marcos Jose Lacerda Código do beneficiário: 9000979935 CPF: 084.645.614-15 CPF …" at bounding box center [502, 199] width 461 height 198
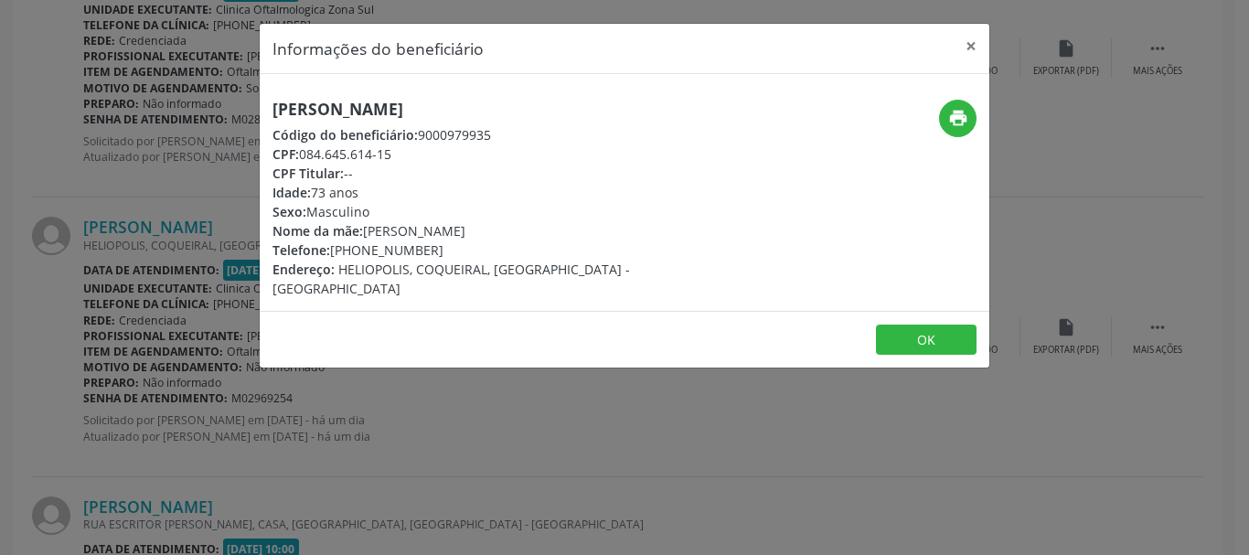
click at [370, 225] on div "Nome da mãe: Hilda Lacerda Teixeira" at bounding box center [502, 230] width 461 height 19
copy div "Hilda Lacerda Teixeira"
drag, startPoint x: 368, startPoint y: 230, endPoint x: 508, endPoint y: 232, distance: 140.8
click at [508, 232] on div "Nome da mãe: Hilda Lacerda Teixeira" at bounding box center [502, 230] width 461 height 19
click at [882, 326] on button "OK" at bounding box center [926, 340] width 101 height 31
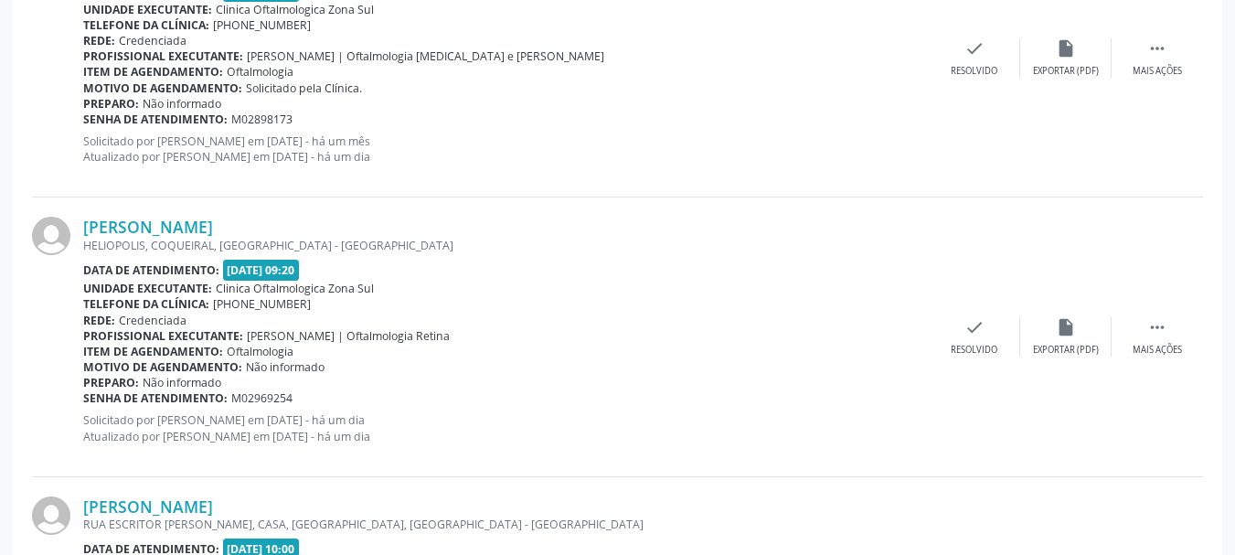
copy div "enha de atendimento: M02969254"
drag, startPoint x: 334, startPoint y: 393, endPoint x: 88, endPoint y: 398, distance: 246.0
click at [88, 398] on div "Senha de atendimento: M02969254" at bounding box center [506, 398] width 846 height 16
click at [88, 398] on b "Senha de atendimento:" at bounding box center [155, 398] width 144 height 16
copy div "Senha de atendimento: M02969254"
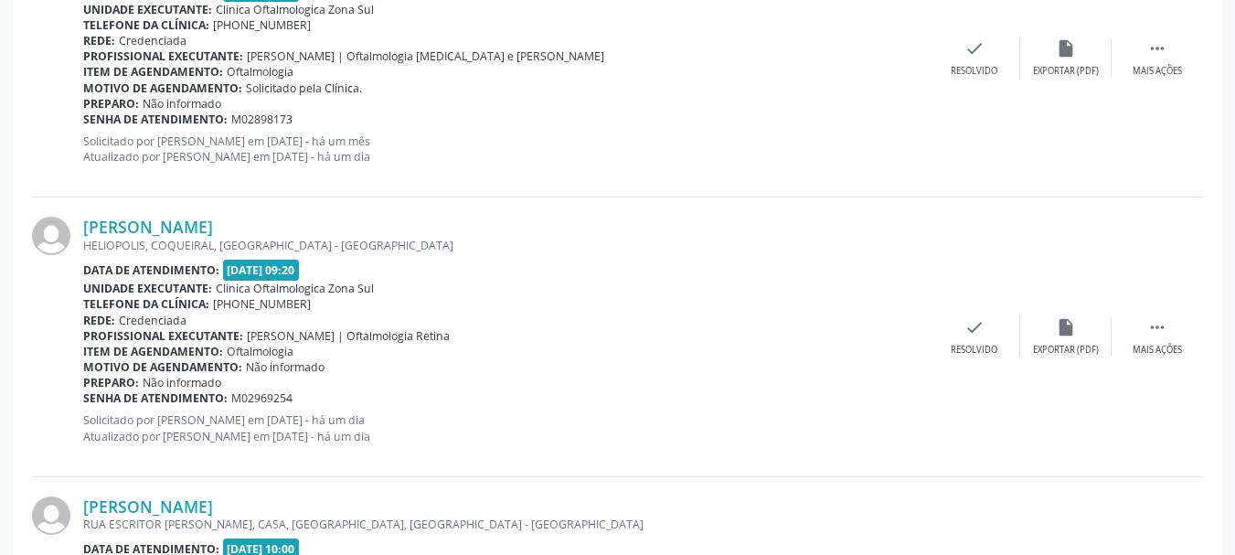
drag, startPoint x: 85, startPoint y: 396, endPoint x: 301, endPoint y: 395, distance: 215.8
click at [301, 395] on div "Senha de atendimento: M02969254" at bounding box center [506, 398] width 846 height 16
click at [154, 225] on link "[PERSON_NAME]" at bounding box center [148, 227] width 130 height 20
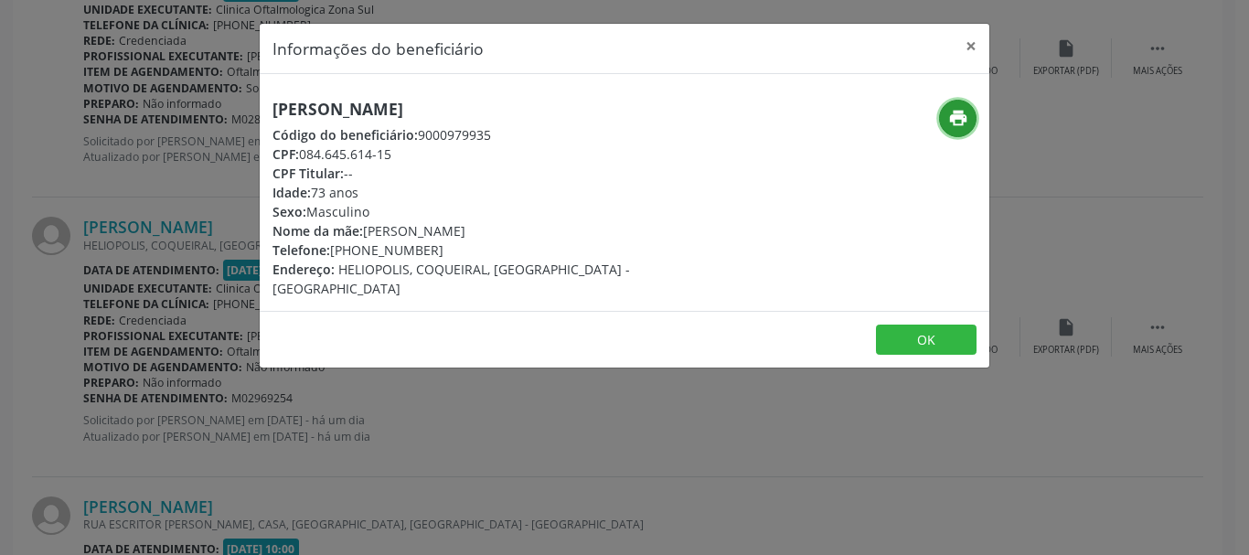
click at [964, 120] on icon "print" at bounding box center [958, 118] width 20 height 20
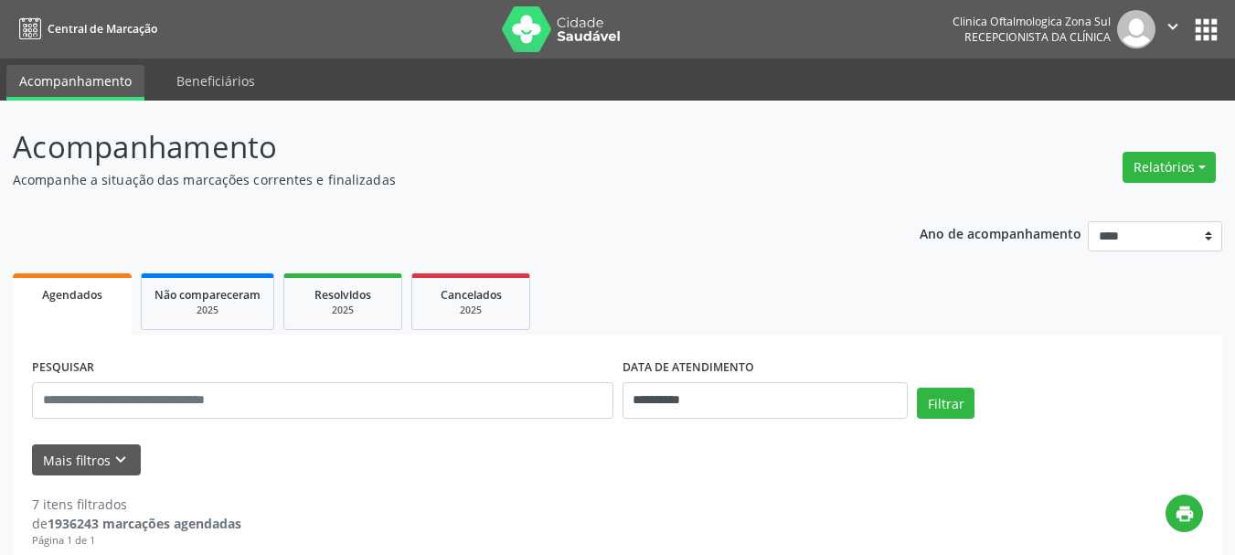
select select "*"
click at [713, 387] on input "**********" at bounding box center [766, 400] width 286 height 37
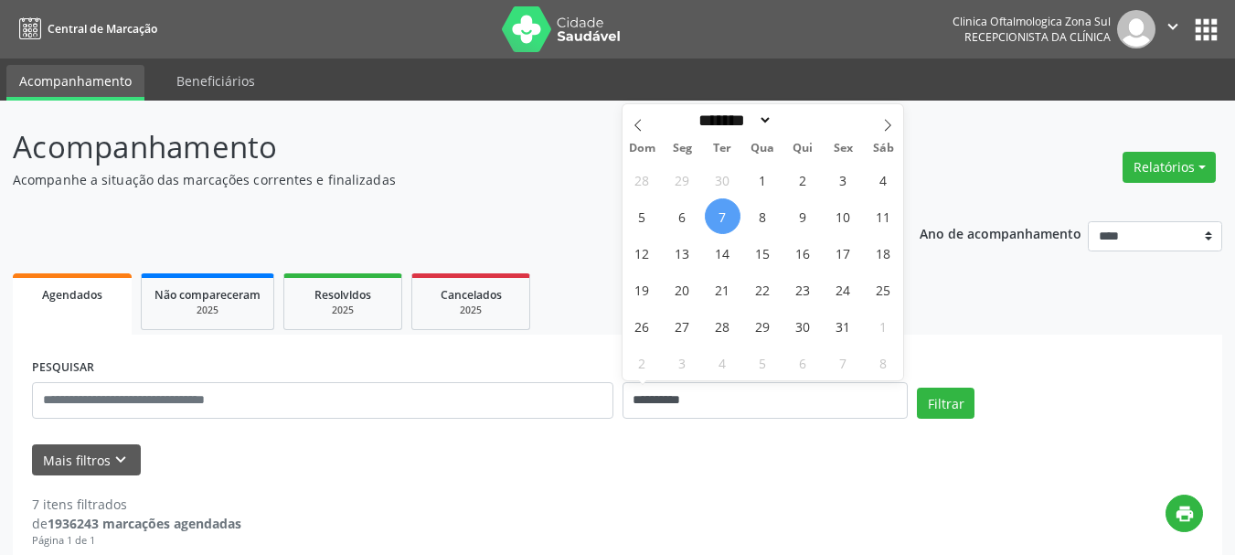
click at [725, 228] on span "7" at bounding box center [723, 216] width 36 height 36
type input "**********"
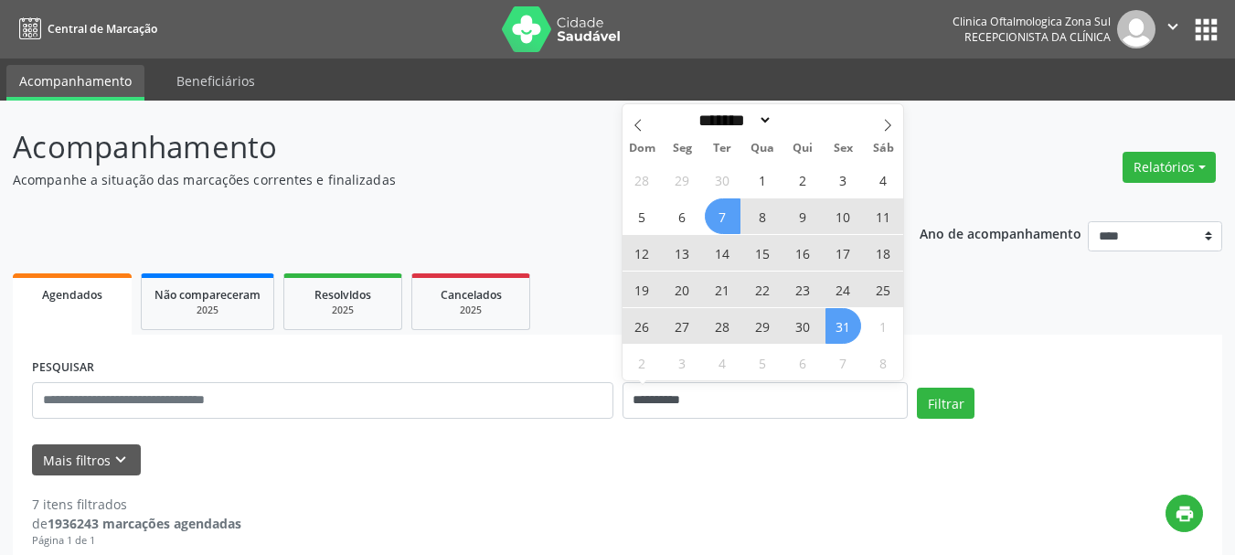
click at [840, 328] on span "31" at bounding box center [844, 326] width 36 height 36
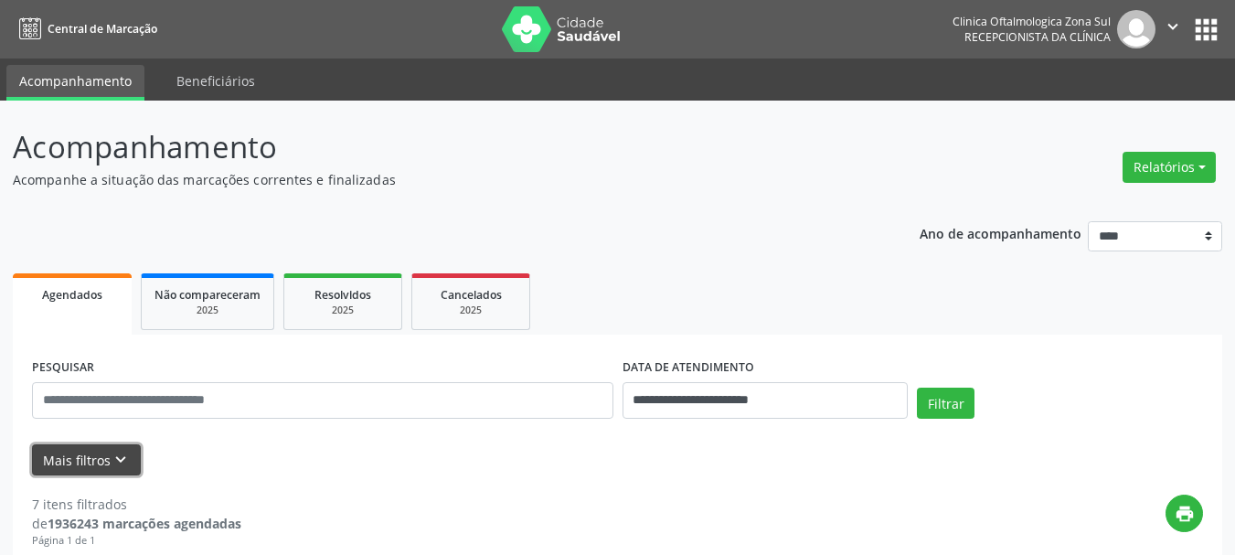
click at [64, 462] on button "Mais filtros keyboard_arrow_down" at bounding box center [86, 460] width 109 height 32
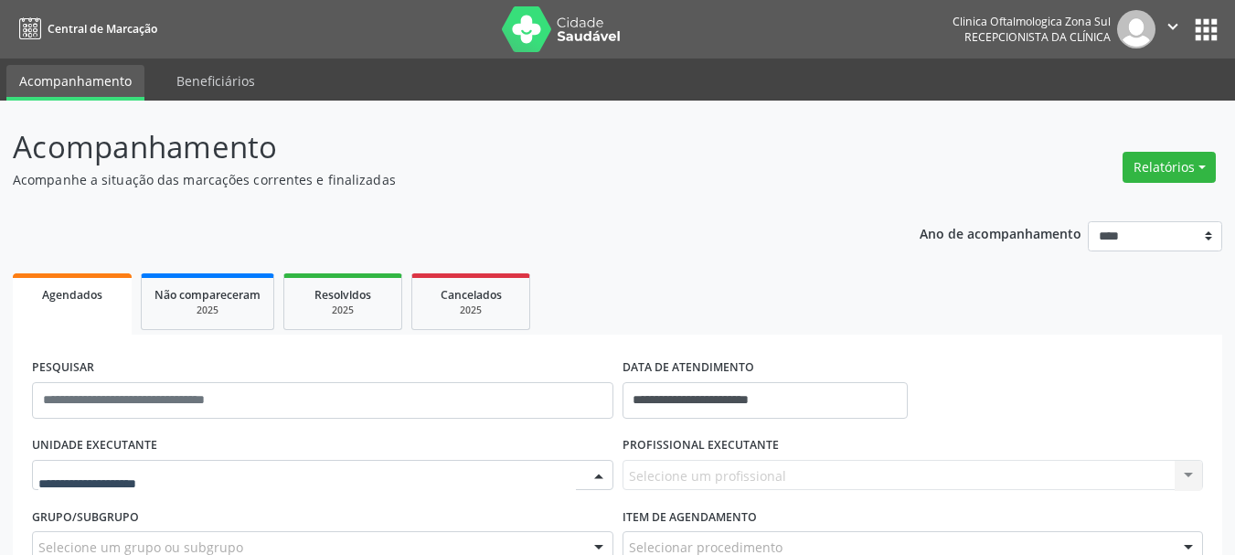
drag, startPoint x: 191, startPoint y: 467, endPoint x: 203, endPoint y: 449, distance: 21.8
click at [192, 468] on div at bounding box center [323, 475] width 582 height 31
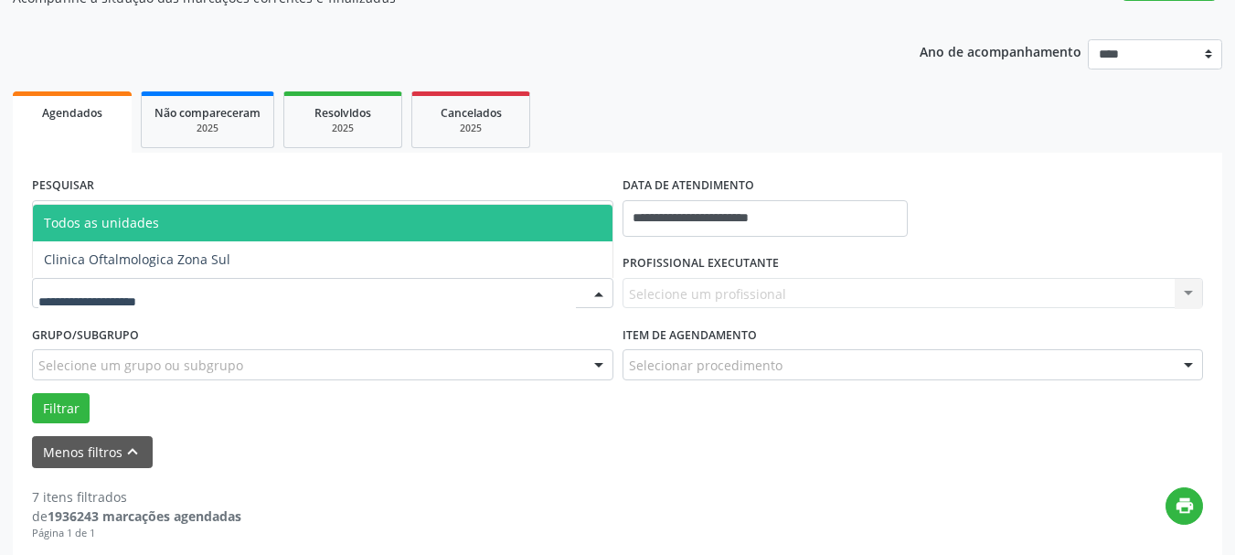
scroll to position [183, 0]
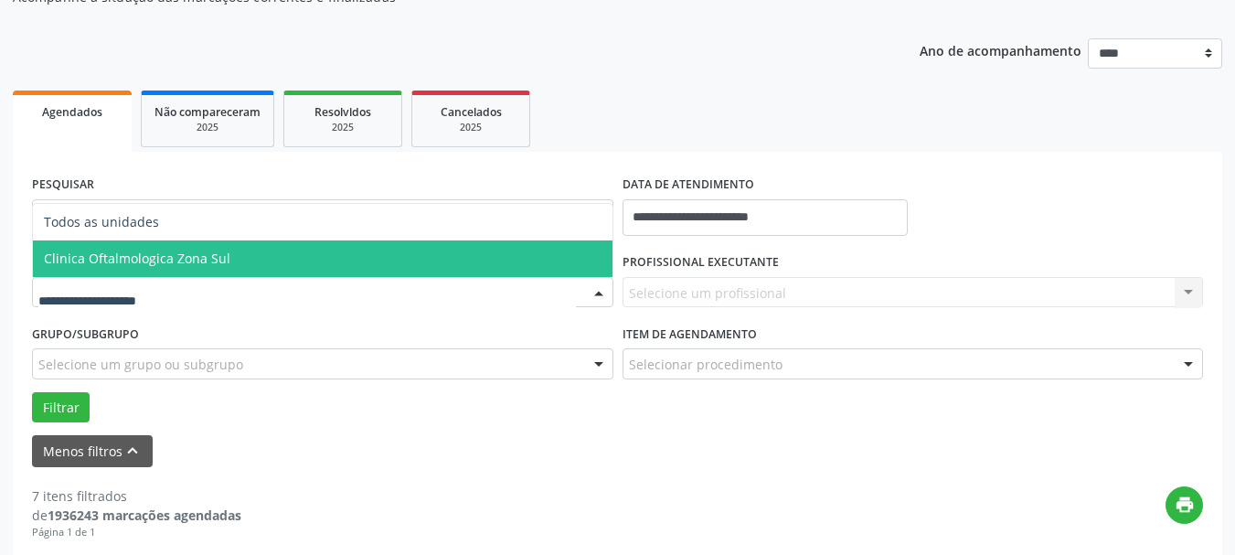
click at [197, 258] on span "Clinica Oftalmologica Zona Sul" at bounding box center [137, 258] width 187 height 17
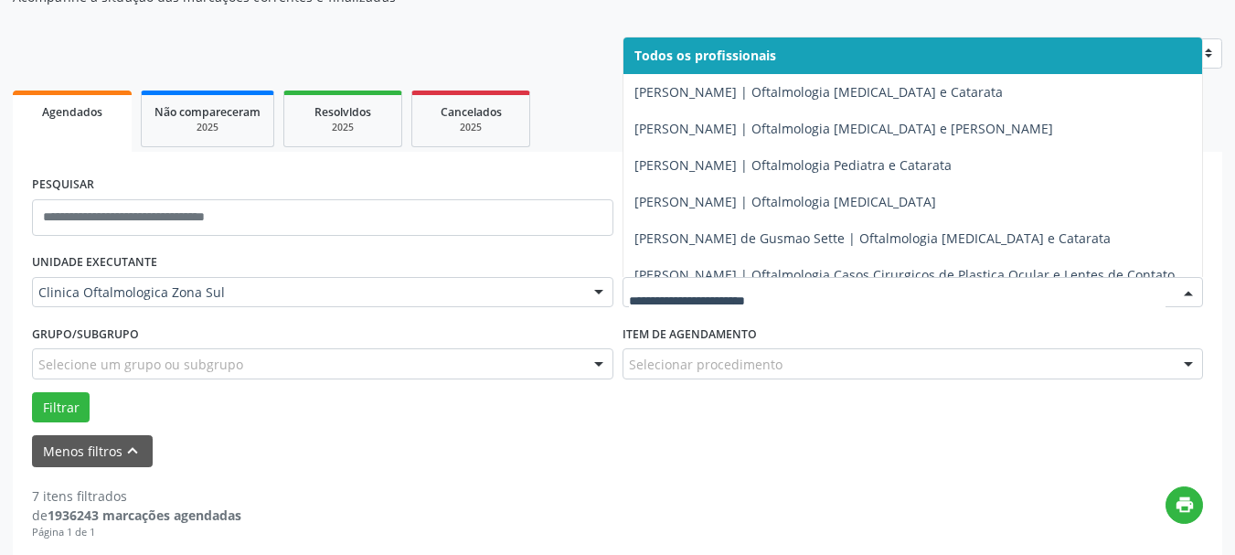
click at [867, 281] on div at bounding box center [914, 292] width 582 height 31
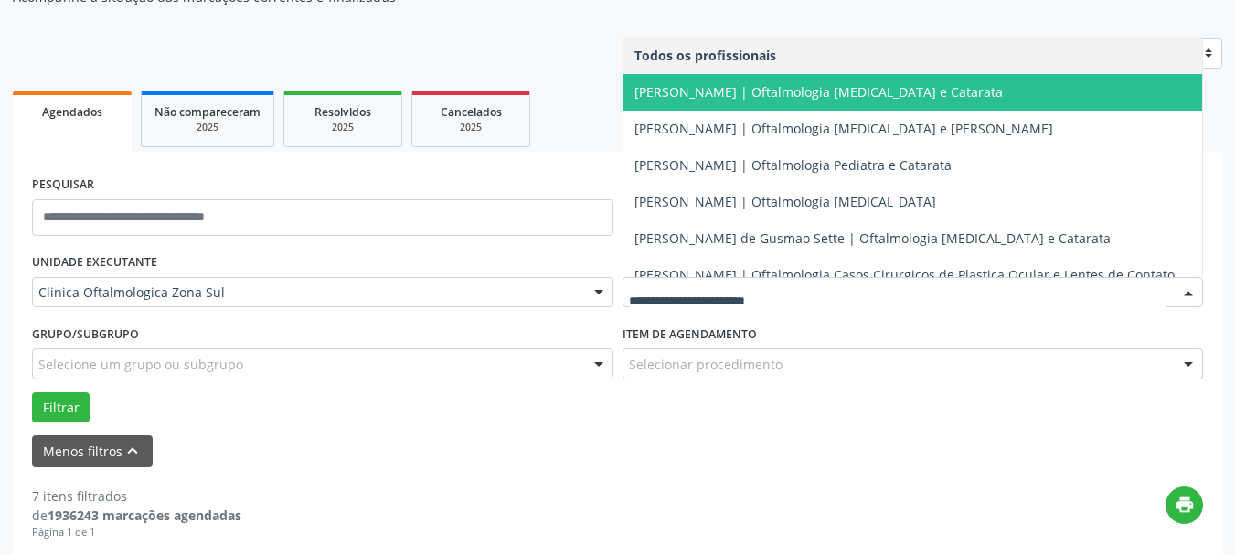
click at [758, 100] on span "[PERSON_NAME] | Oftalmologia [MEDICAL_DATA] e Catarata" at bounding box center [819, 91] width 368 height 17
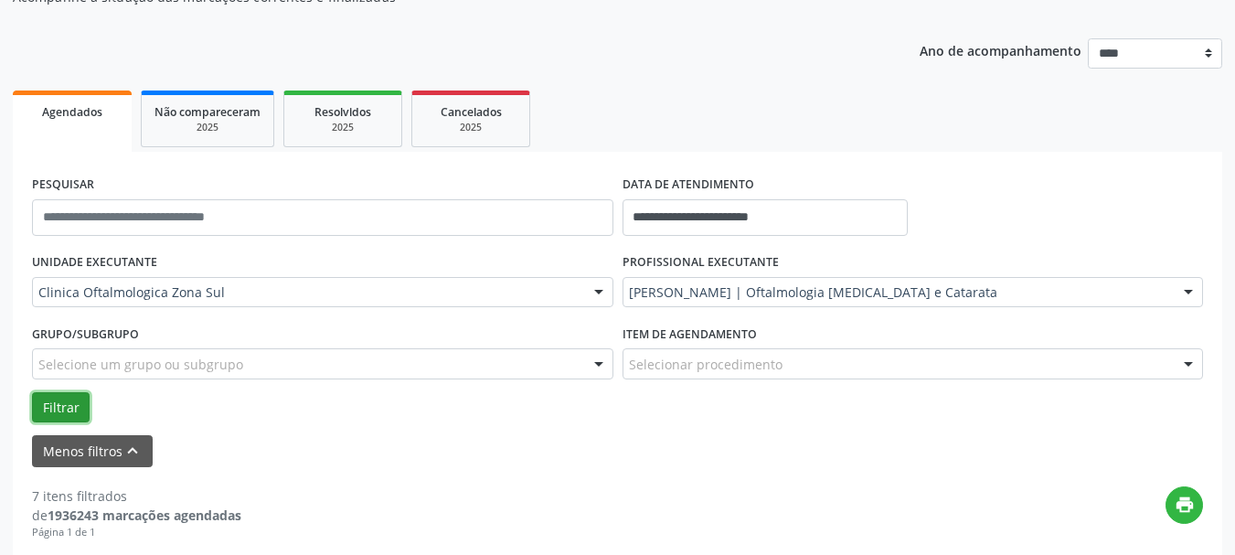
click at [83, 402] on button "Filtrar" at bounding box center [61, 407] width 58 height 31
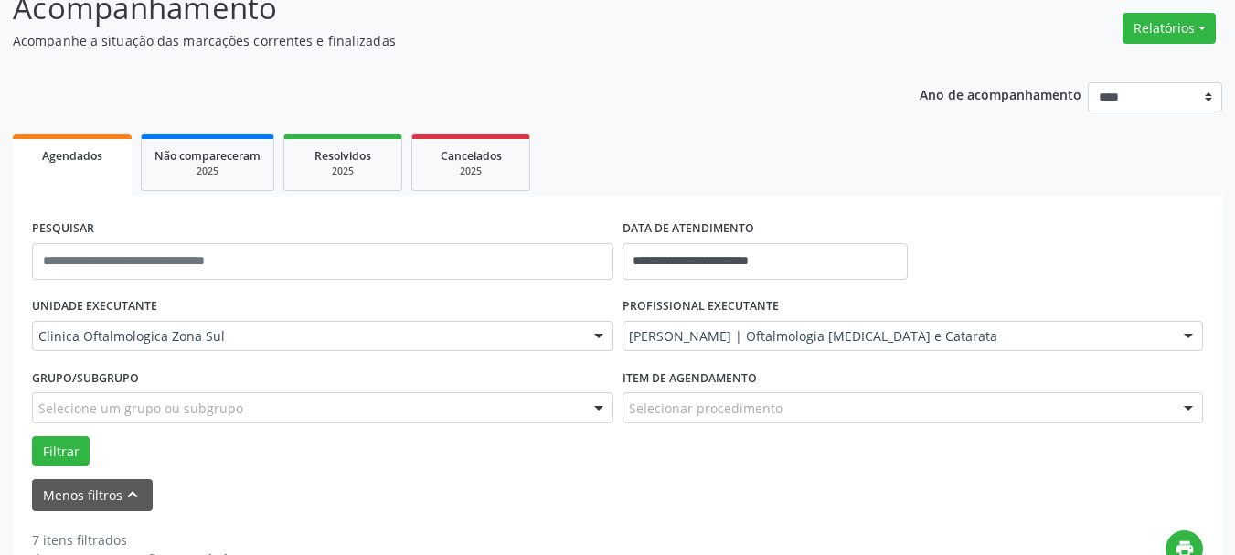
scroll to position [0, 0]
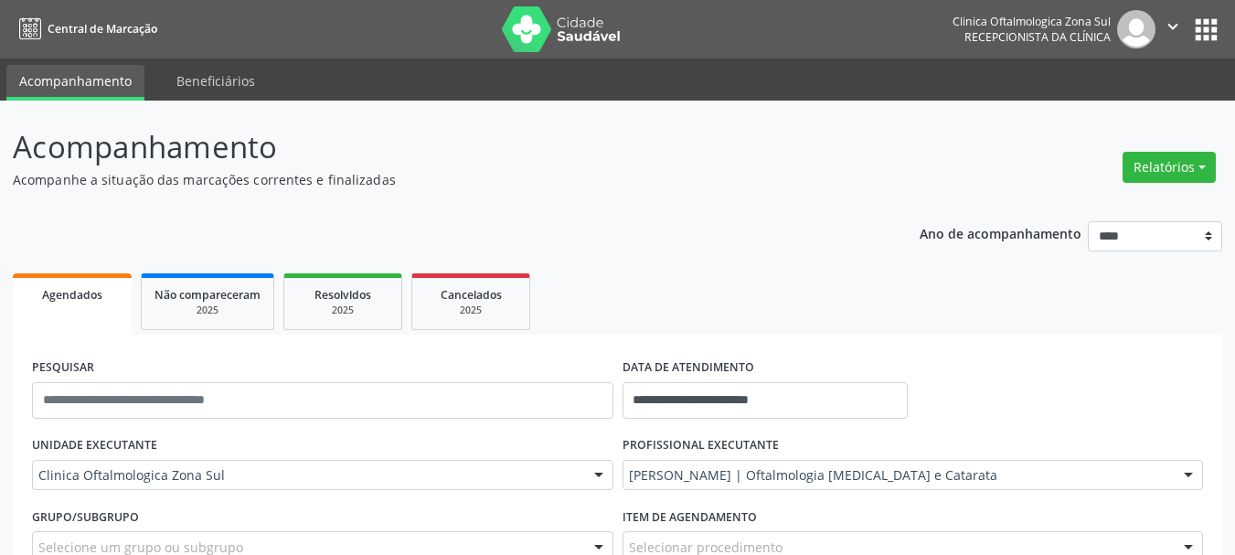
click at [721, 461] on div "[PERSON_NAME] | Oftalmologia [MEDICAL_DATA] e Catarata" at bounding box center [914, 475] width 582 height 31
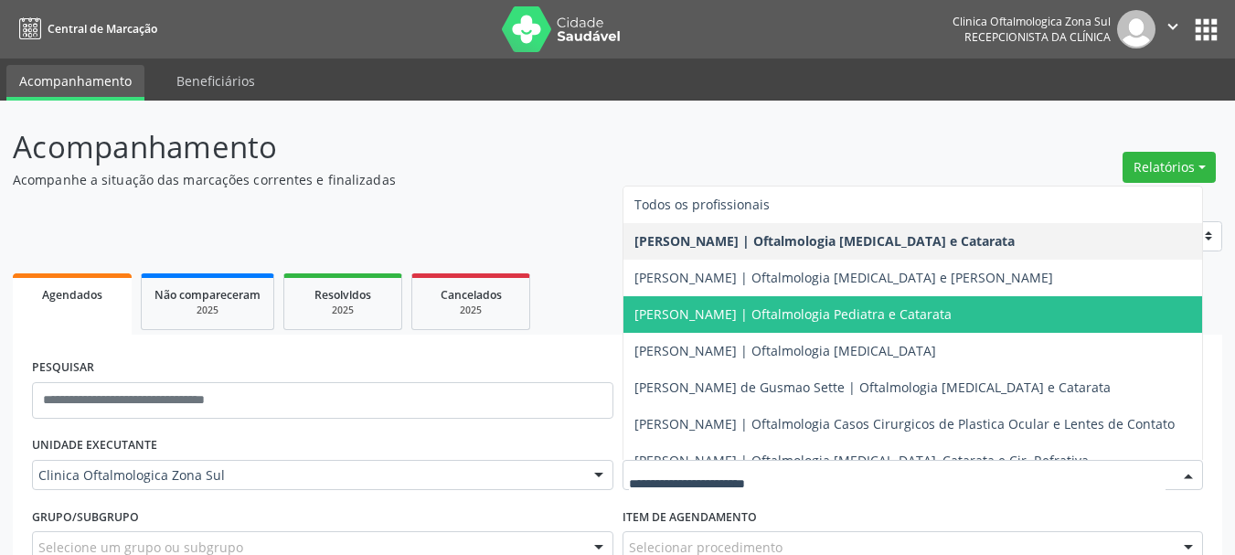
scroll to position [179, 0]
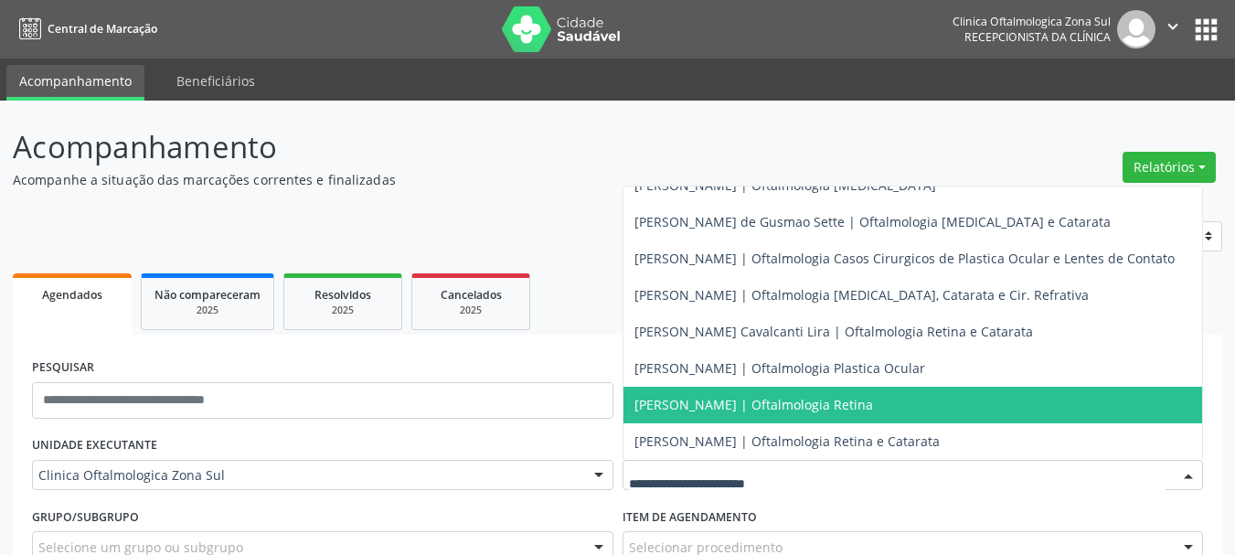
click at [689, 387] on span "[PERSON_NAME] | Oftalmologia Retina" at bounding box center [914, 405] width 580 height 37
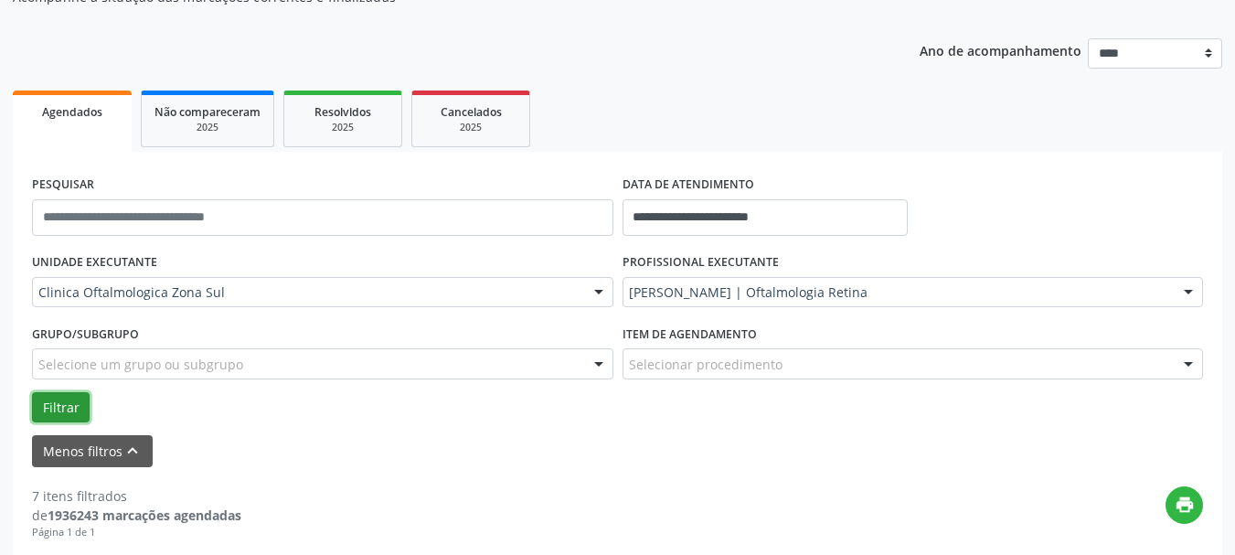
click at [70, 410] on button "Filtrar" at bounding box center [61, 407] width 58 height 31
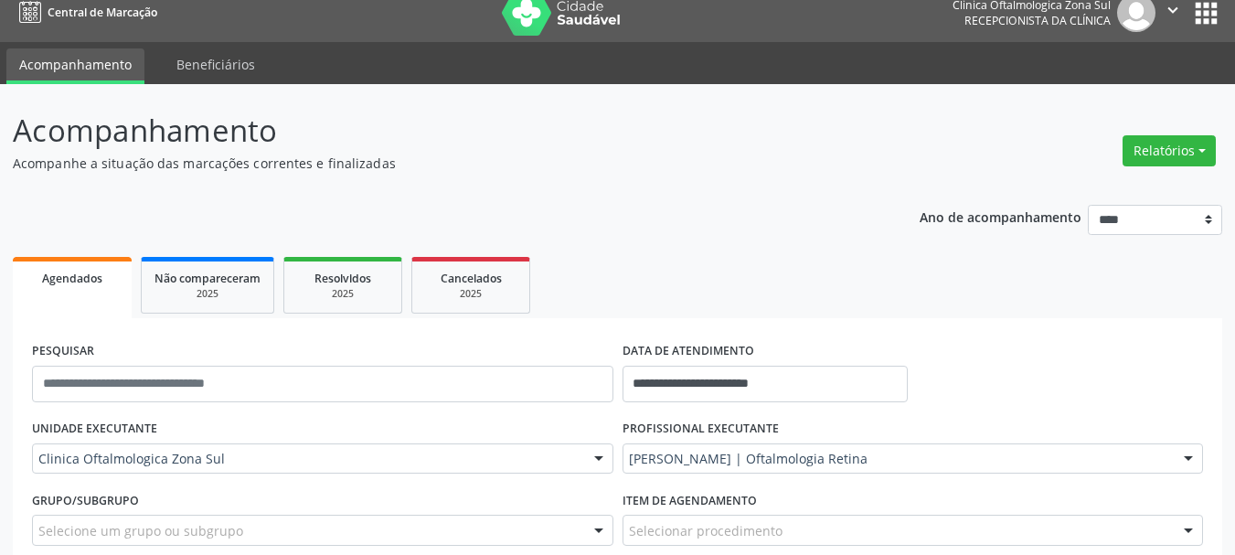
scroll to position [0, 0]
